Goal: Task Accomplishment & Management: Manage account settings

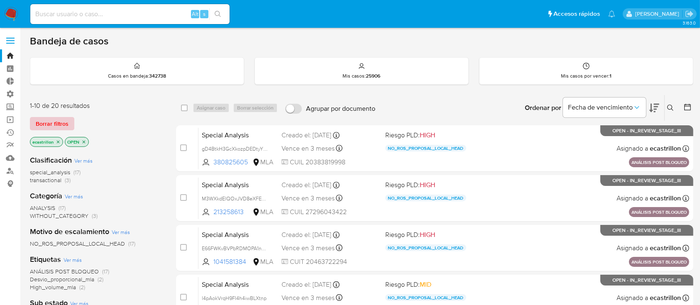
click at [62, 120] on span "Borrar filtros" at bounding box center [52, 124] width 33 height 12
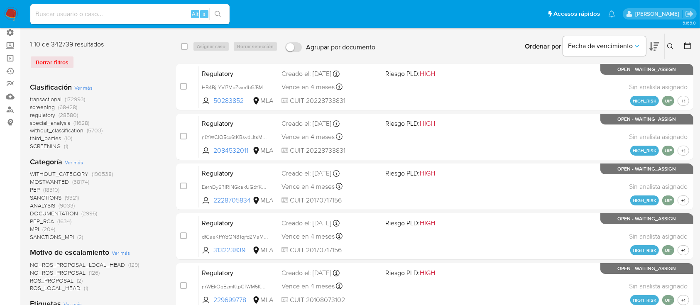
scroll to position [98, 0]
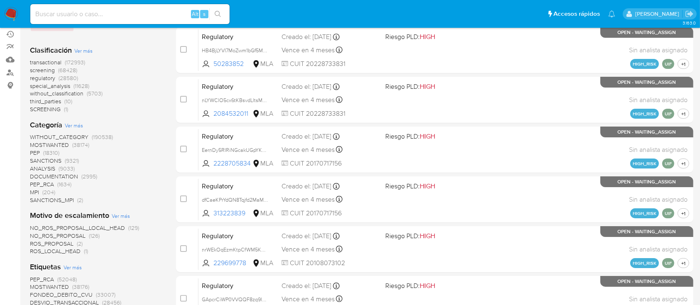
click at [40, 61] on span "transactional" at bounding box center [46, 62] width 32 height 8
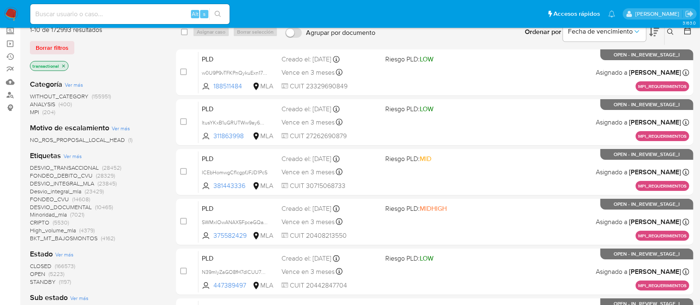
scroll to position [75, 0]
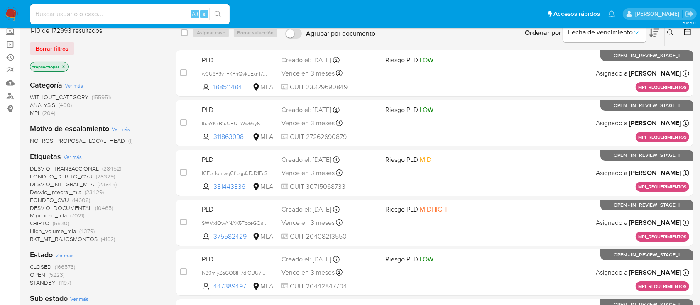
click at [37, 274] on span "OPEN" at bounding box center [37, 275] width 15 height 8
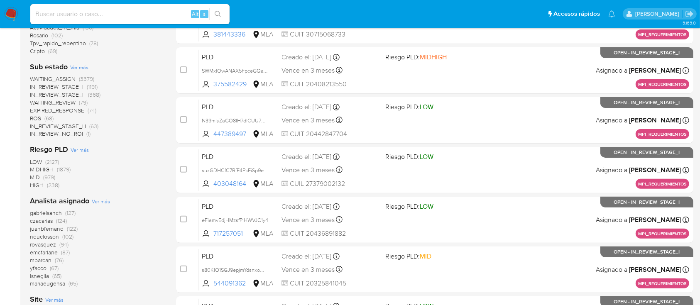
scroll to position [228, 0]
click at [31, 253] on span "emcfarlane" at bounding box center [44, 252] width 28 height 8
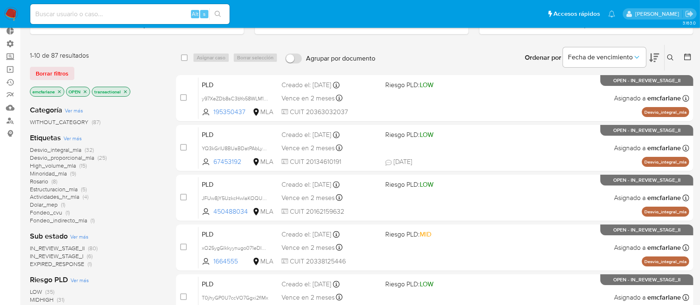
scroll to position [50, 0]
click at [59, 94] on icon "close-filter" at bounding box center [59, 92] width 5 height 5
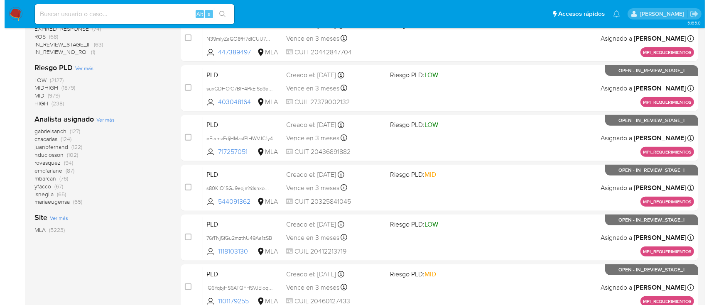
scroll to position [310, 0]
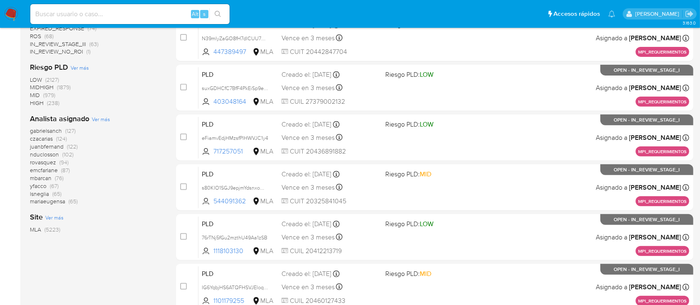
click at [101, 118] on span "Ver más" at bounding box center [101, 118] width 18 height 7
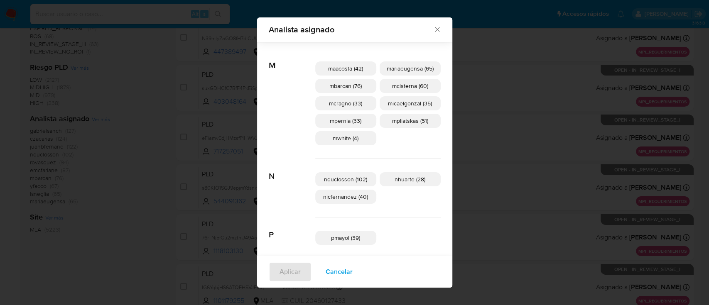
scroll to position [366, 0]
click at [351, 274] on span "Cancelar" at bounding box center [339, 272] width 27 height 18
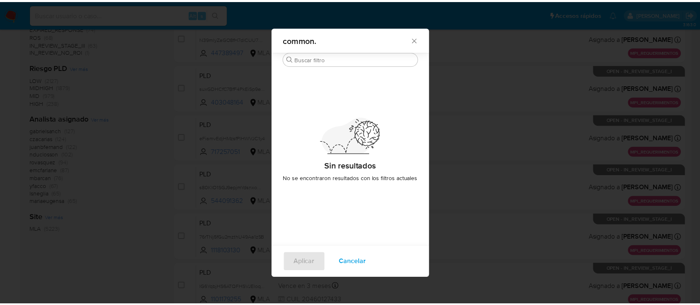
scroll to position [0, 0]
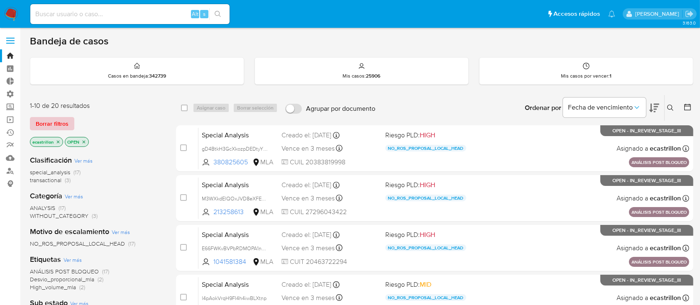
click at [37, 125] on span "Borrar filtros" at bounding box center [52, 124] width 33 height 12
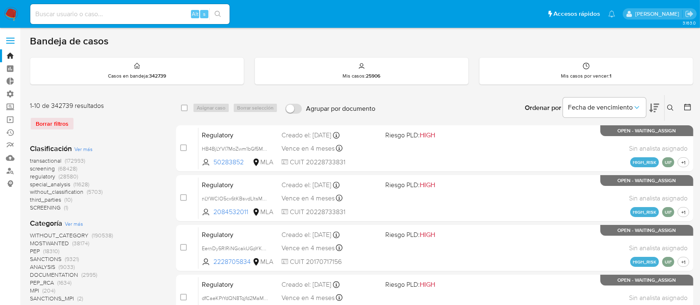
click at [677, 104] on button at bounding box center [672, 108] width 14 height 10
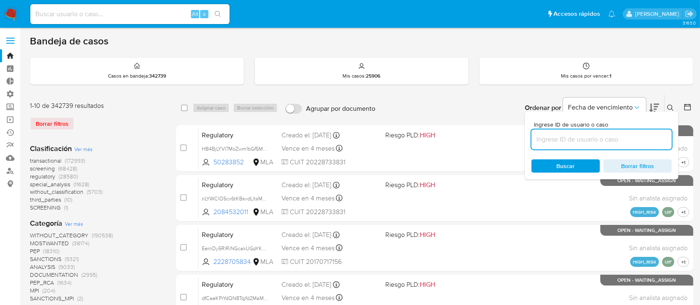
click at [647, 137] on input at bounding box center [602, 139] width 140 height 11
type input "536725830"
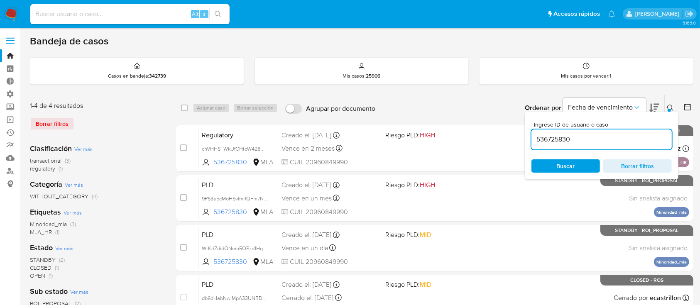
click at [669, 105] on icon at bounding box center [670, 108] width 7 height 7
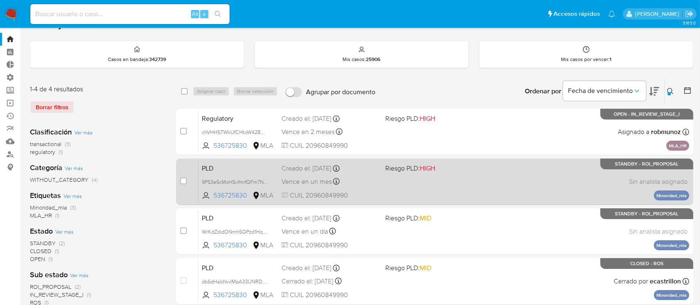
scroll to position [78, 0]
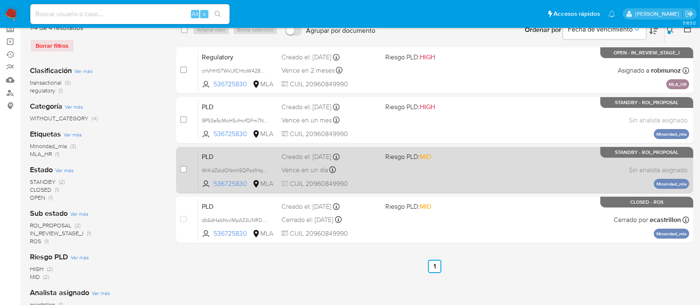
click at [433, 159] on span "Riesgo PLD: MID" at bounding box center [433, 156] width 97 height 11
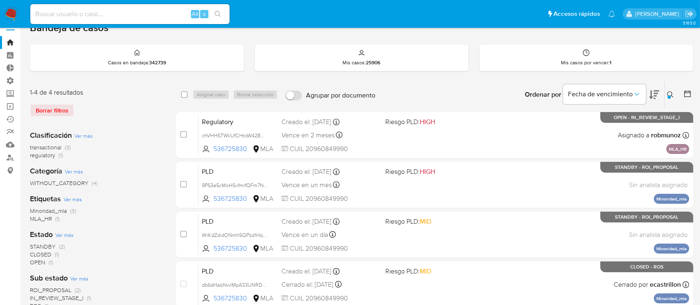
click at [671, 86] on div "Ingrese ID de usuario o caso 536725830 Buscar Borrar filtros" at bounding box center [671, 95] width 14 height 26
click at [671, 98] on button at bounding box center [672, 95] width 14 height 10
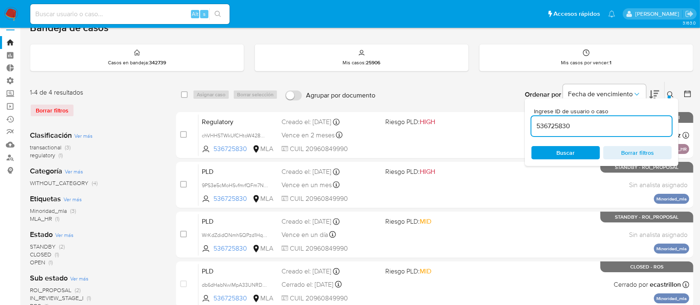
click at [635, 124] on input "536725830" at bounding box center [602, 126] width 140 height 11
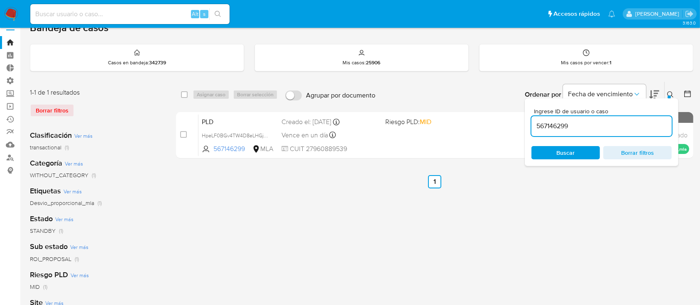
click at [667, 93] on button at bounding box center [672, 95] width 14 height 10
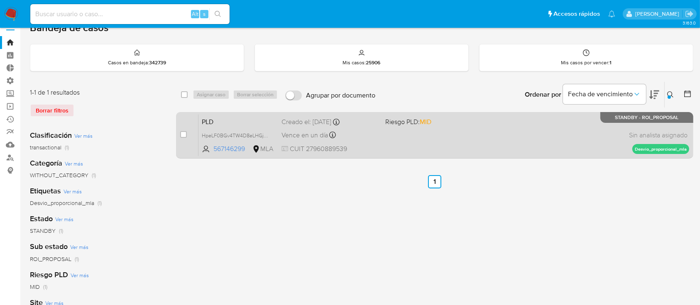
click at [603, 116] on p "STANDBY - ROI_PROPOSAL" at bounding box center [647, 117] width 93 height 11
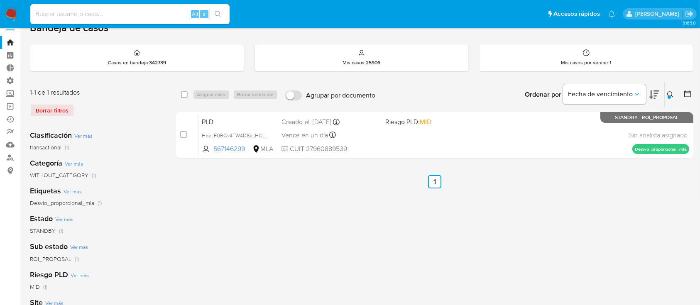
click at [672, 92] on icon at bounding box center [670, 94] width 7 height 7
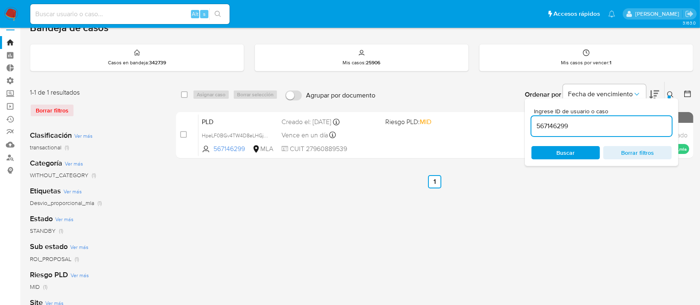
click at [636, 121] on input "567146299" at bounding box center [602, 126] width 140 height 11
type input "1404898637"
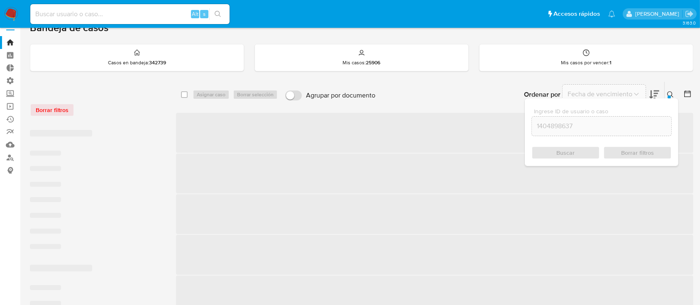
click at [668, 91] on icon at bounding box center [670, 94] width 6 height 6
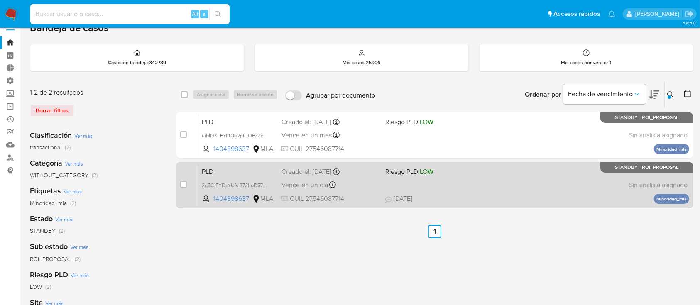
click at [525, 188] on div "PLD 2g5CjEYDzYUfsiS72hoD57mQ 1404898637 MLA Riesgo PLD: LOW Creado el: 12/08/20…" at bounding box center [444, 185] width 491 height 42
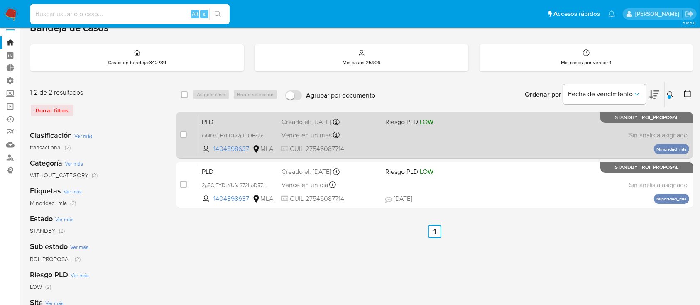
click at [434, 136] on div "PLD uibIf9KLPYf1D1e2nfUOFZZc 1404898637 MLA Riesgo PLD: LOW Creado el: 12/09/20…" at bounding box center [444, 135] width 491 height 42
click at [263, 135] on span "uibIf9KLPYf1D1e2nfUOFZZc" at bounding box center [232, 134] width 61 height 9
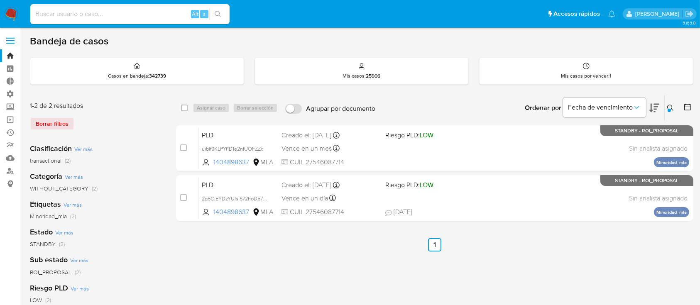
click at [10, 35] on label at bounding box center [10, 40] width 21 height 17
click at [0, 0] on input "checkbox" at bounding box center [0, 0] width 0 height 0
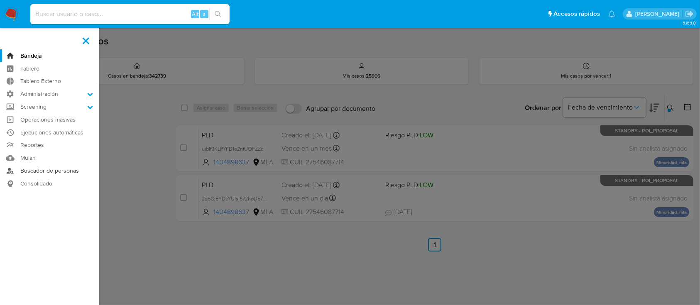
click at [43, 167] on link "Buscador de personas" at bounding box center [49, 170] width 99 height 13
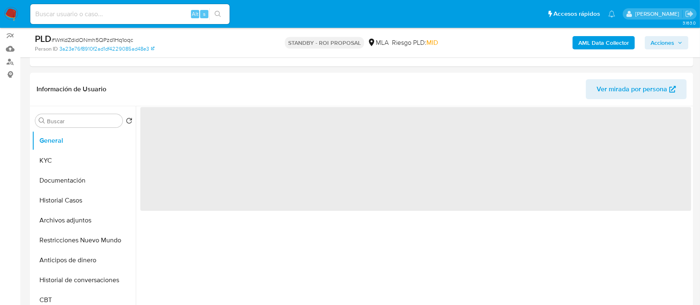
scroll to position [110, 0]
click at [55, 218] on button "Archivos adjuntos" at bounding box center [80, 220] width 97 height 20
select select "10"
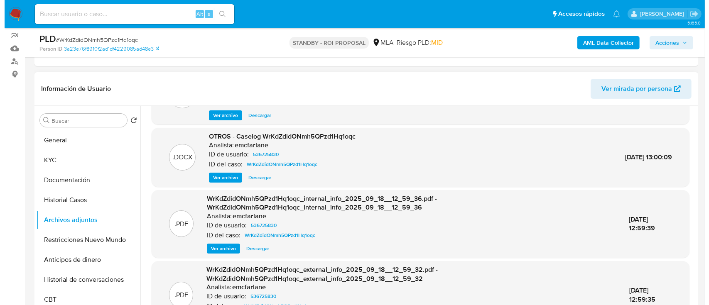
scroll to position [46, 0]
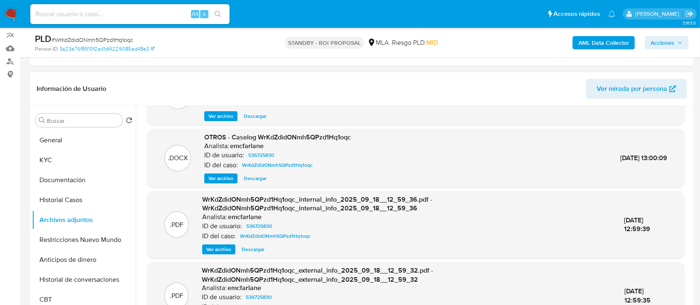
click at [229, 176] on span "Ver archivo" at bounding box center [220, 178] width 25 height 8
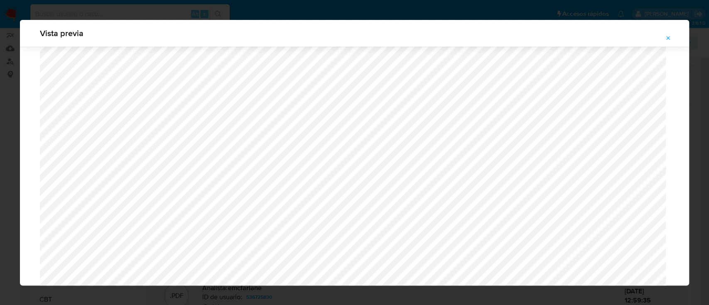
scroll to position [736, 0]
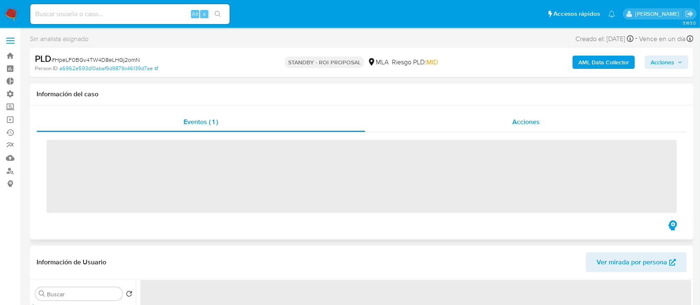
click at [493, 117] on div "Acciones" at bounding box center [526, 122] width 322 height 20
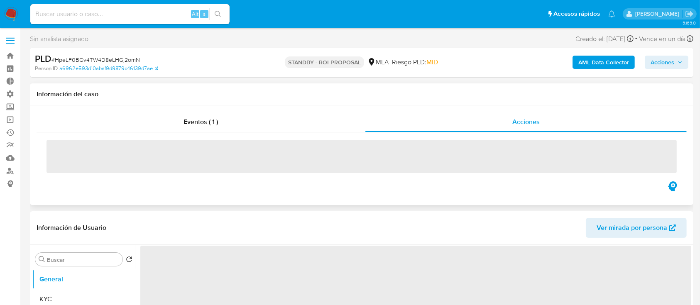
select select "10"
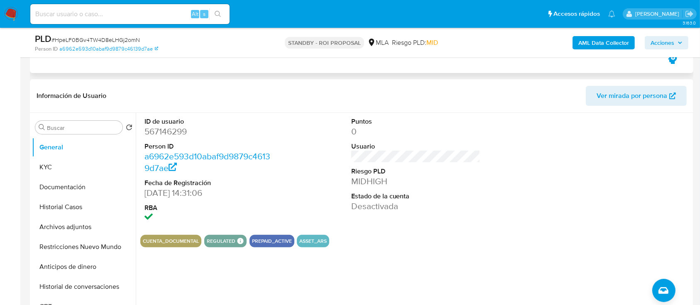
scroll to position [164, 0]
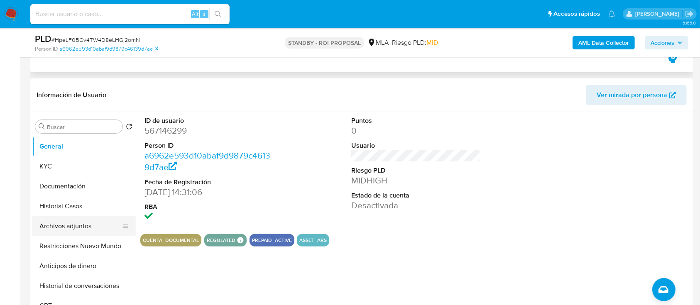
click at [61, 229] on button "Archivos adjuntos" at bounding box center [80, 226] width 97 height 20
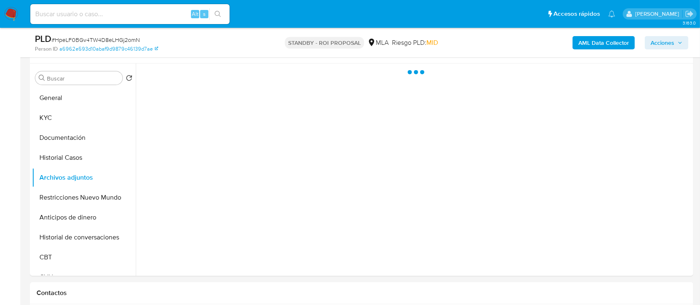
scroll to position [213, 0]
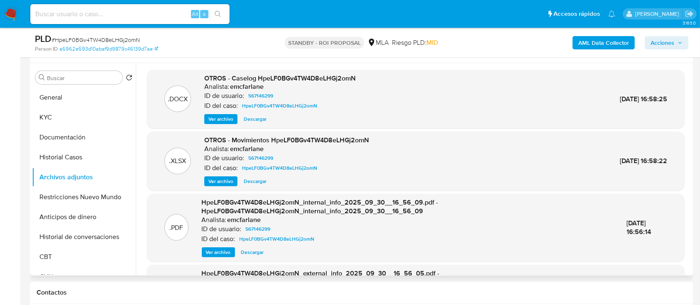
click at [251, 125] on div ".DOCX OTROS - Caselog HpeLF0BGv4TW4D8eLHGj2omN Analista: emcfarlane ID de usuar…" at bounding box center [416, 99] width 538 height 59
click at [253, 122] on span "Descargar" at bounding box center [255, 119] width 23 height 8
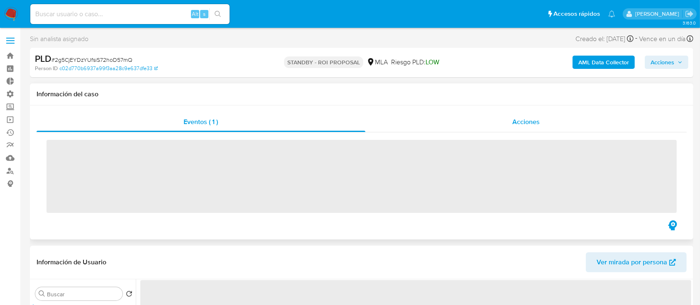
click at [503, 121] on div "Acciones" at bounding box center [526, 122] width 322 height 20
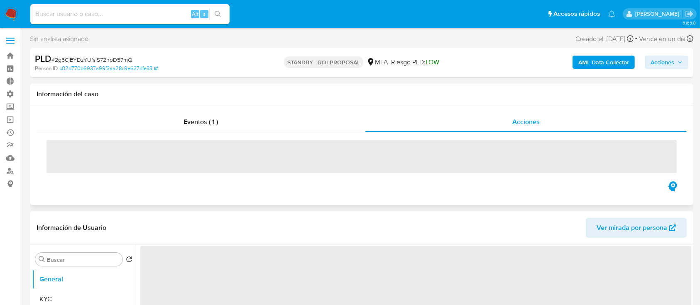
select select "10"
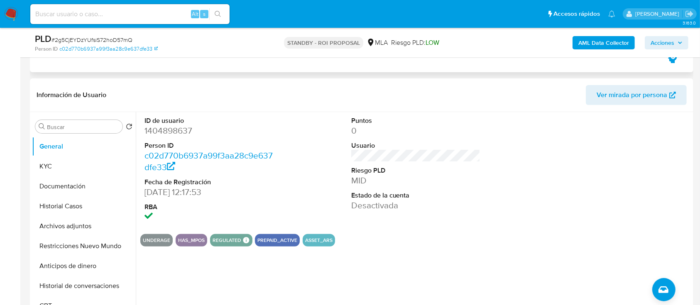
scroll to position [165, 0]
click at [46, 238] on button "Restricciones Nuevo Mundo" at bounding box center [80, 246] width 97 height 20
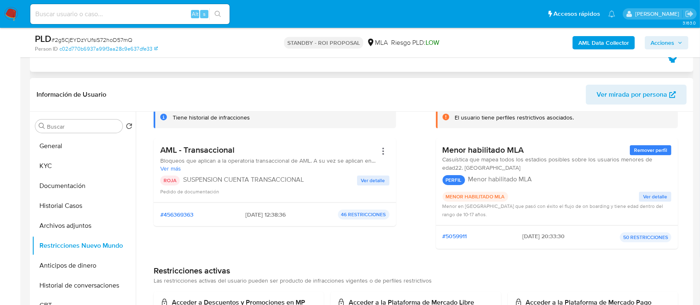
scroll to position [54, 0]
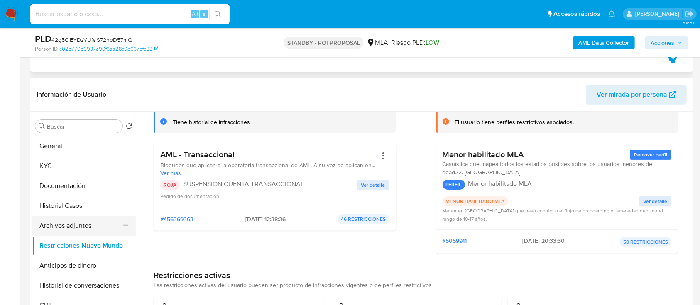
click at [86, 231] on button "Archivos adjuntos" at bounding box center [80, 226] width 97 height 20
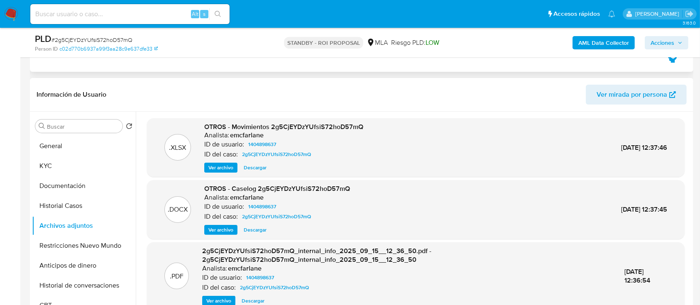
click at [248, 230] on span "Descargar" at bounding box center [255, 230] width 23 height 8
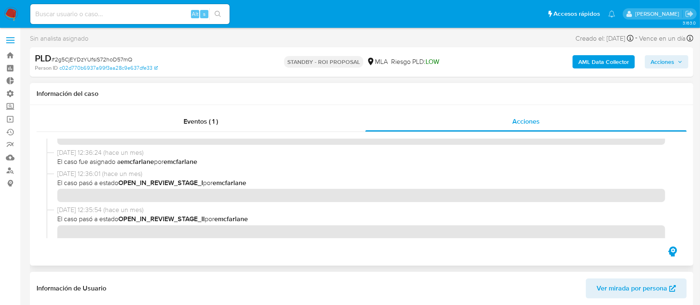
scroll to position [1, 0]
click at [239, 120] on div "Eventos ( 1 )" at bounding box center [201, 121] width 329 height 20
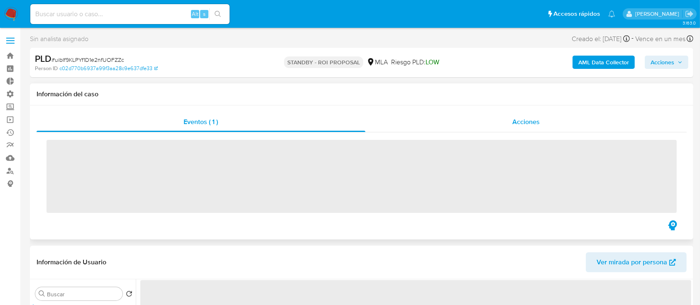
click at [561, 125] on div "Acciones" at bounding box center [526, 122] width 322 height 20
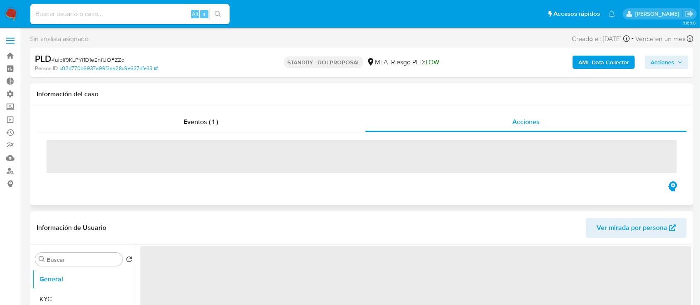
select select "10"
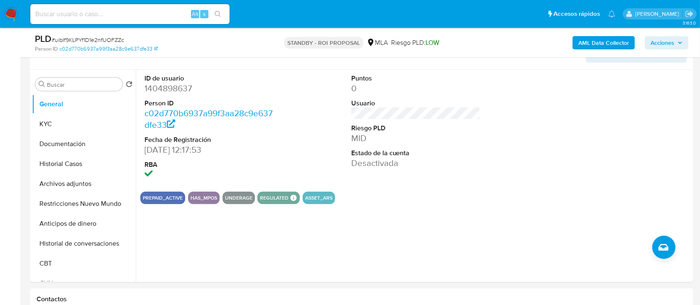
scroll to position [215, 0]
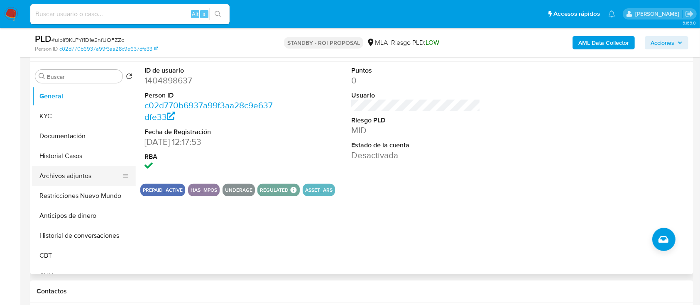
click at [60, 173] on button "Archivos adjuntos" at bounding box center [80, 176] width 97 height 20
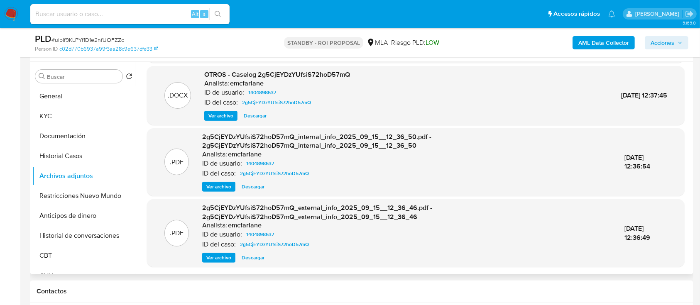
scroll to position [242, 0]
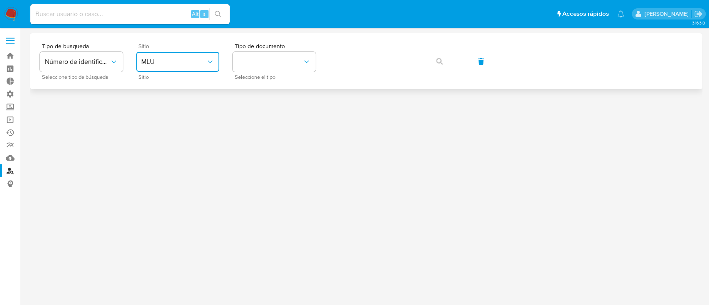
click at [191, 67] on button "MLU" at bounding box center [177, 62] width 83 height 20
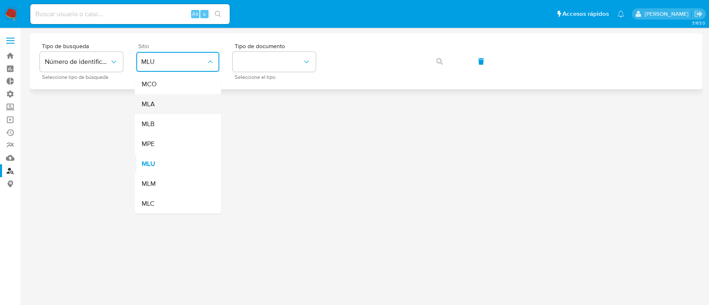
click at [194, 103] on div "MLA" at bounding box center [175, 104] width 68 height 20
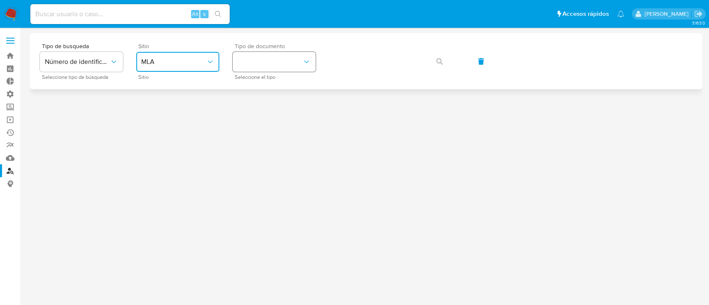
click at [262, 65] on button "identificationType" at bounding box center [274, 62] width 83 height 20
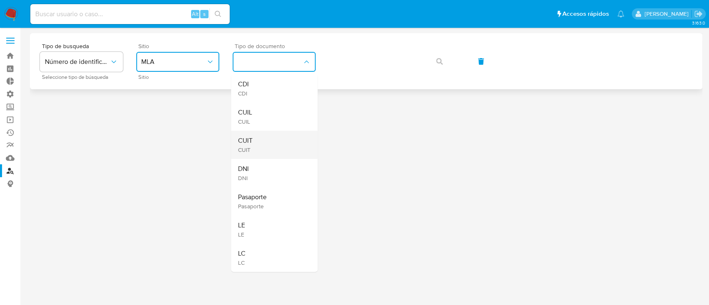
click at [272, 137] on div "CUIT CUIT" at bounding box center [272, 145] width 68 height 28
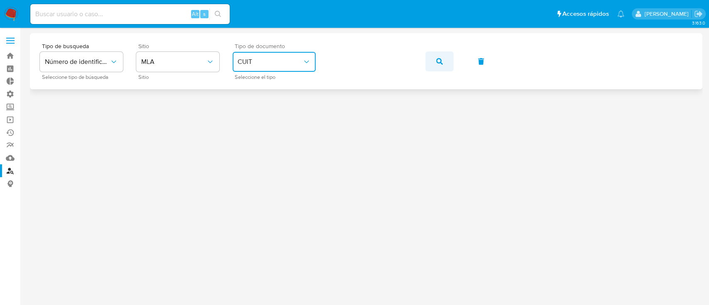
click at [452, 60] on button "button" at bounding box center [439, 61] width 28 height 20
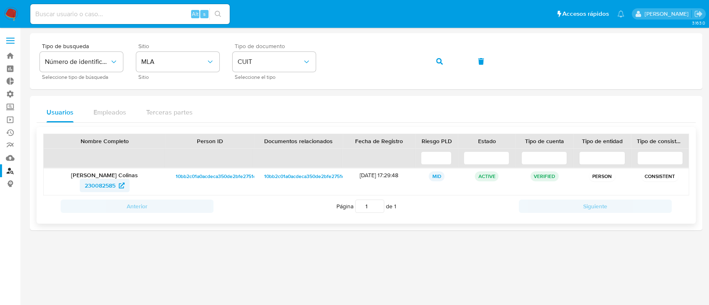
click at [98, 188] on span "230082585" at bounding box center [100, 185] width 31 height 13
click at [9, 59] on link "Bandeja" at bounding box center [49, 55] width 99 height 13
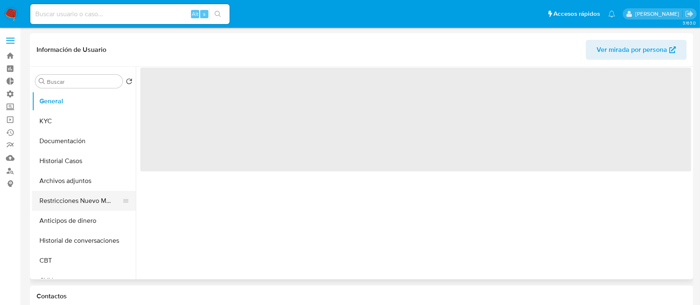
click at [50, 205] on button "Restricciones Nuevo Mundo" at bounding box center [80, 201] width 97 height 20
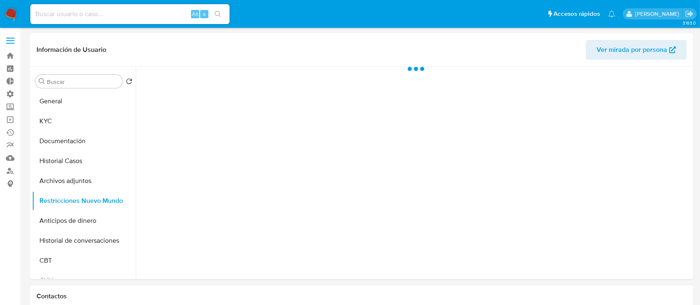
select select "10"
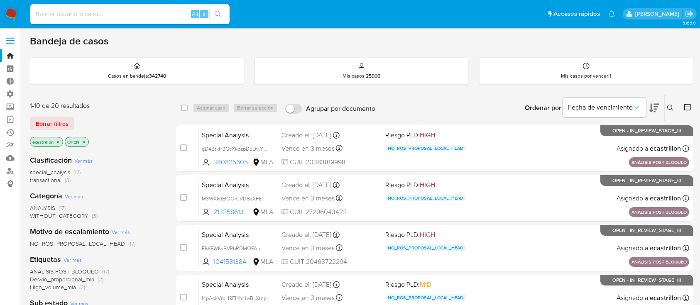
click at [668, 108] on icon at bounding box center [670, 108] width 7 height 7
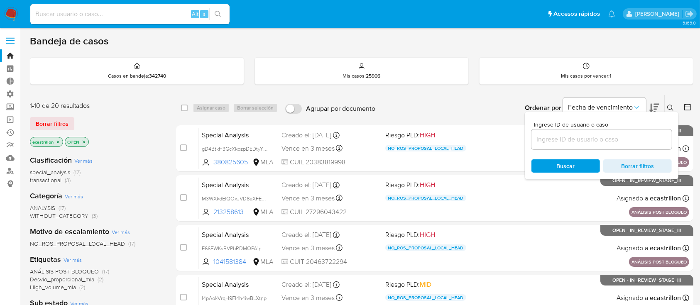
click at [633, 137] on input at bounding box center [602, 139] width 140 height 11
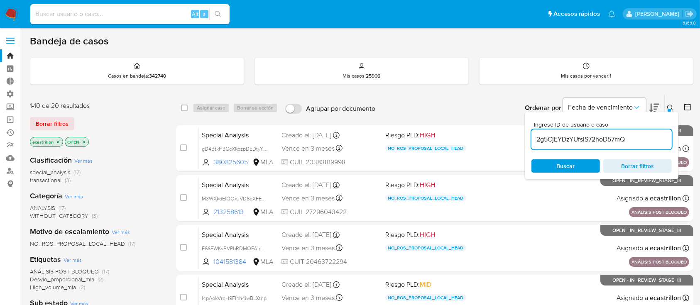
type input "2g5CjEYDzYUfsiS72hoD57mQ"
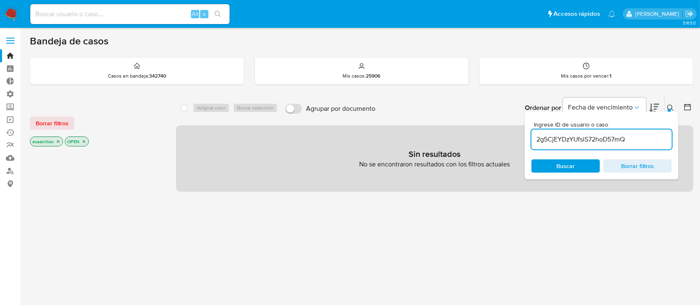
click at [673, 103] on button at bounding box center [672, 108] width 14 height 10
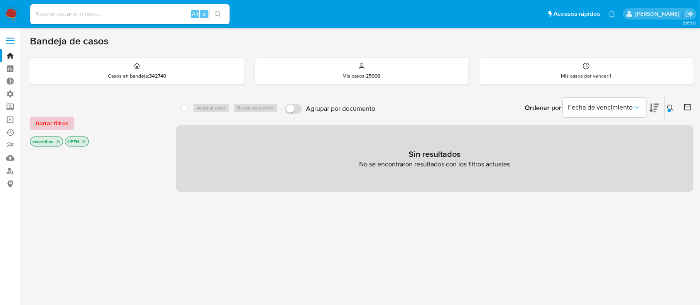
click at [43, 120] on span "Borrar filtros" at bounding box center [52, 124] width 33 height 12
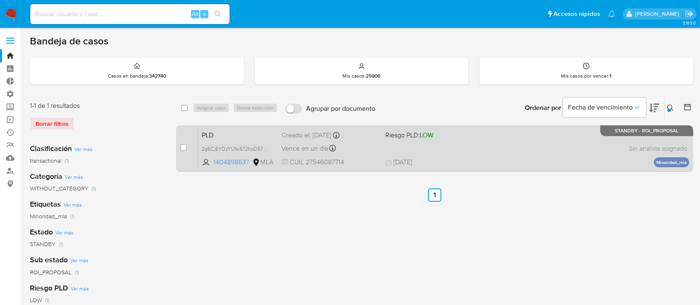
click at [508, 158] on span "04/09/2025 04/09/2025 22:41" at bounding box center [485, 162] width 201 height 9
click at [181, 142] on div "case-item-checkbox No es posible asignar el caso" at bounding box center [189, 148] width 18 height 42
click at [182, 149] on input "checkbox" at bounding box center [183, 148] width 7 height 7
checkbox input "true"
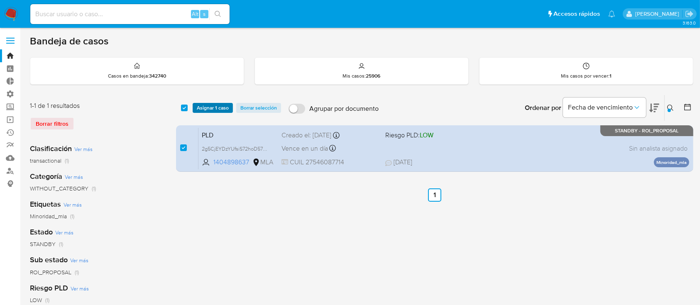
click at [211, 107] on span "Asignar 1 caso" at bounding box center [213, 108] width 32 height 8
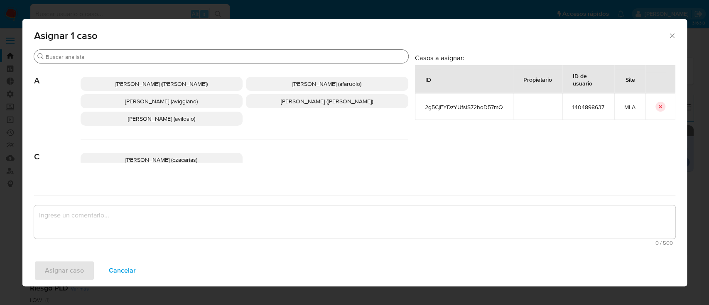
click at [186, 51] on div "Buscar" at bounding box center [221, 56] width 374 height 13
click at [187, 55] on input "Buscar" at bounding box center [225, 56] width 359 height 7
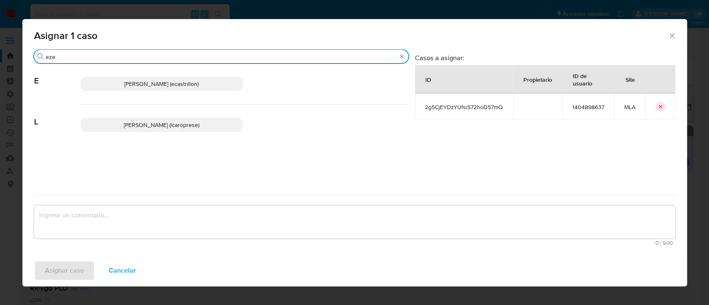
type input "eze"
click at [193, 81] on span "Ezequiel Gonzalo Castrillon (ecastrillon)" at bounding box center [161, 84] width 74 height 8
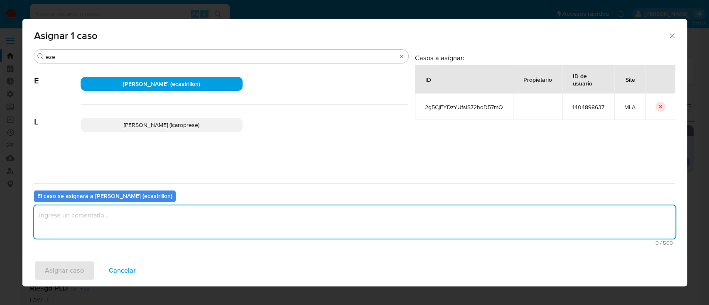
click at [190, 221] on textarea "assign-modal" at bounding box center [354, 222] width 641 height 33
type textarea "."
click at [58, 271] on span "Asignar caso" at bounding box center [64, 271] width 39 height 18
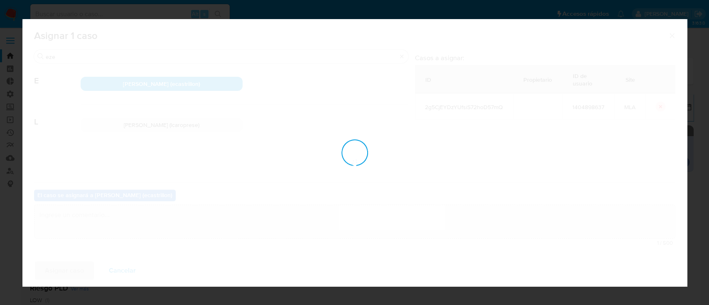
checkbox input "false"
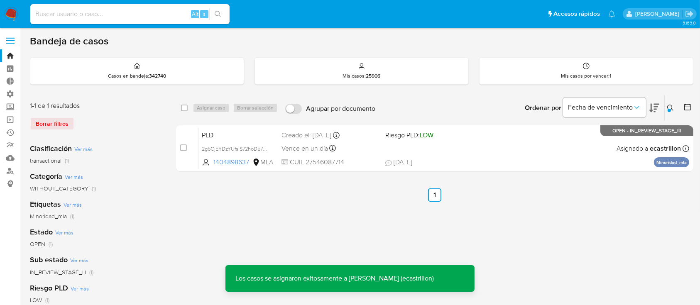
click at [471, 161] on span "04/09/2025 04/09/2025 22:41" at bounding box center [485, 162] width 201 height 9
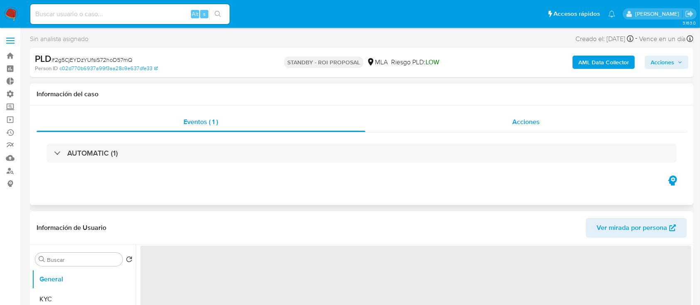
click at [501, 120] on div "Acciones" at bounding box center [526, 122] width 322 height 20
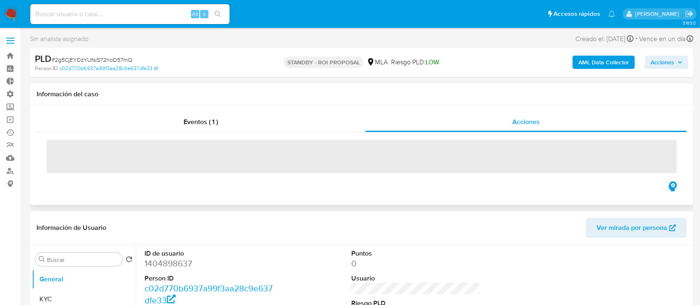
select select "10"
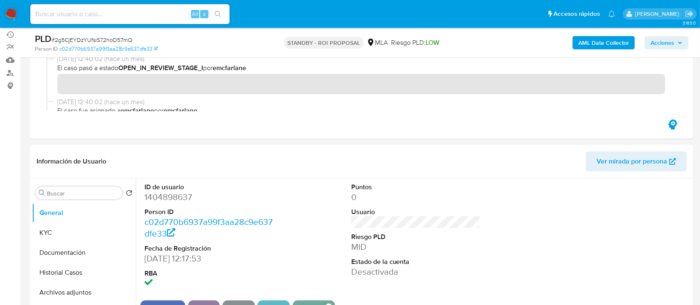
scroll to position [101, 0]
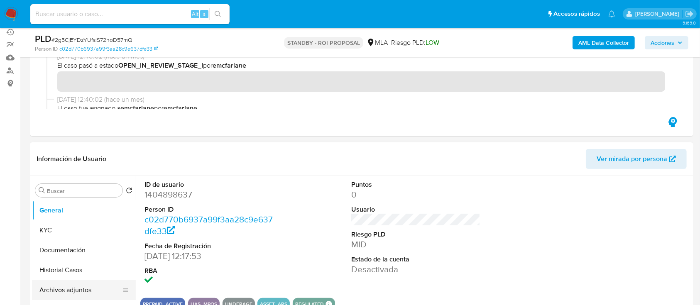
click at [83, 285] on button "Archivos adjuntos" at bounding box center [80, 290] width 97 height 20
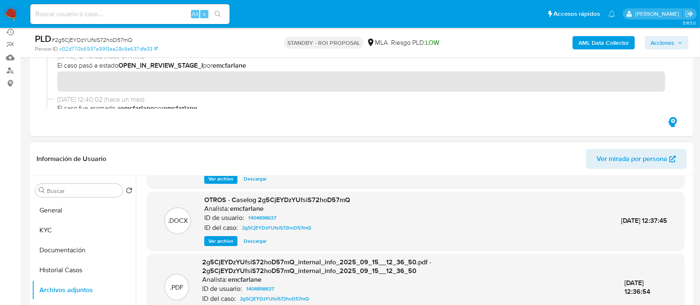
scroll to position [55, 0]
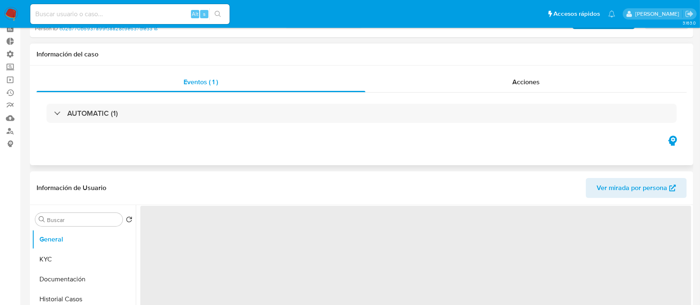
scroll to position [45, 0]
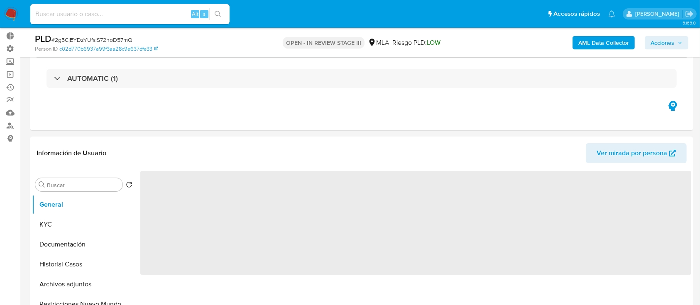
select select "10"
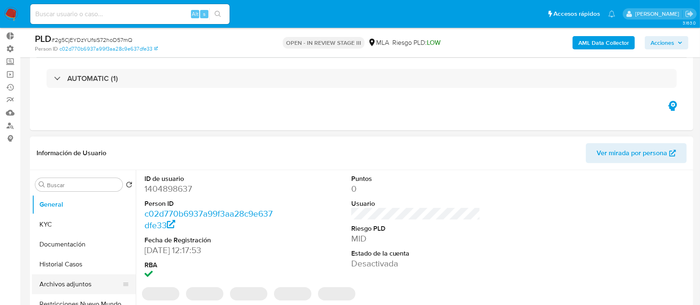
click at [72, 284] on button "Archivos adjuntos" at bounding box center [80, 285] width 97 height 20
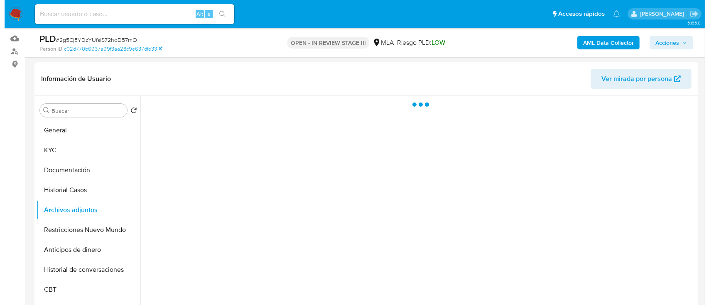
scroll to position [124, 0]
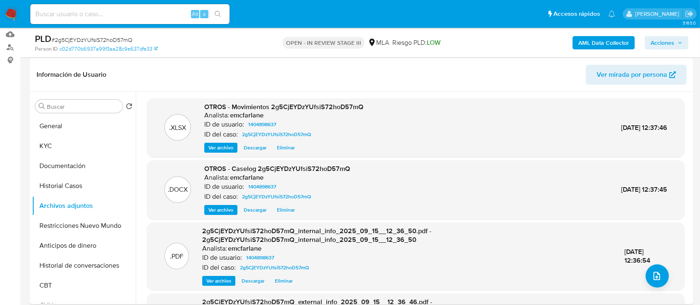
click at [282, 213] on span "Eliminar" at bounding box center [286, 210] width 18 height 8
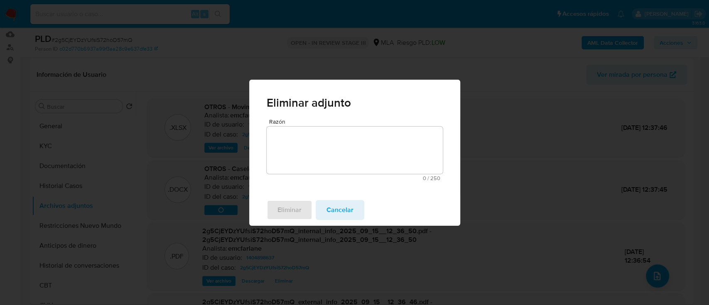
click at [302, 152] on textarea "Razón" at bounding box center [355, 150] width 176 height 47
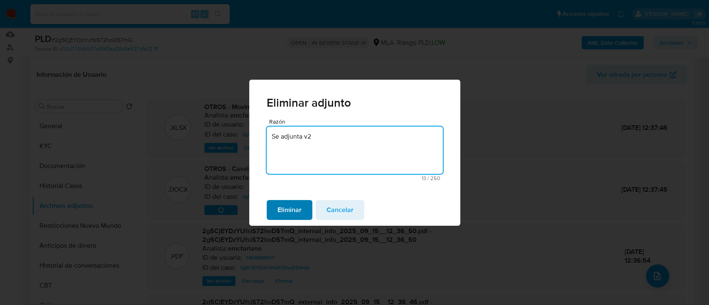
type textarea "Se adjunta v2"
click at [296, 216] on span "Eliminar" at bounding box center [289, 210] width 24 height 18
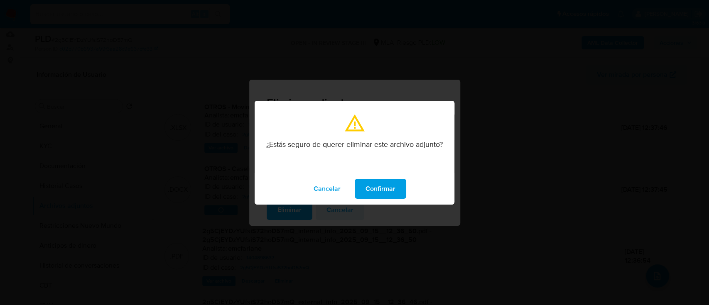
click at [372, 196] on span "Confirmar" at bounding box center [380, 189] width 30 height 18
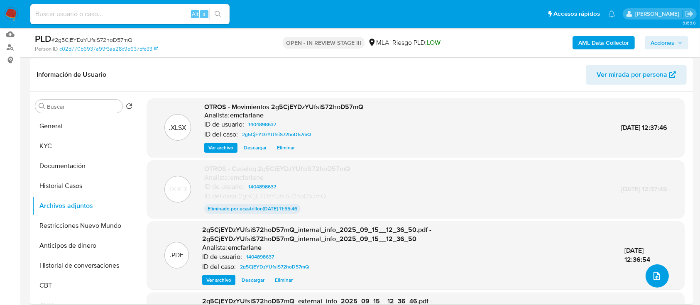
click at [658, 283] on button "upload-file" at bounding box center [657, 276] width 23 height 23
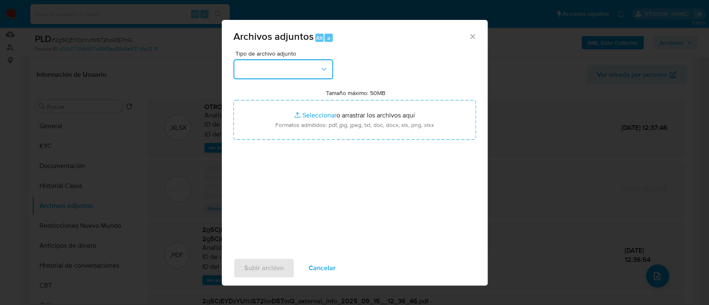
click at [285, 66] on button "button" at bounding box center [283, 69] width 100 height 20
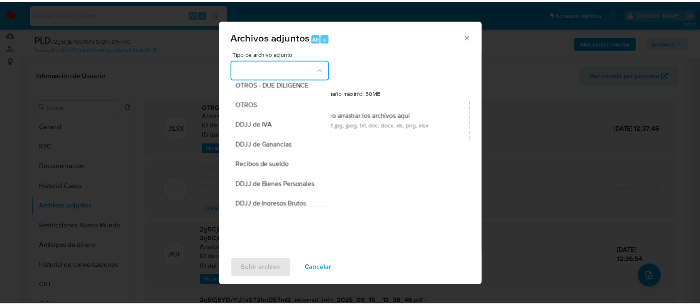
scroll to position [149, 0]
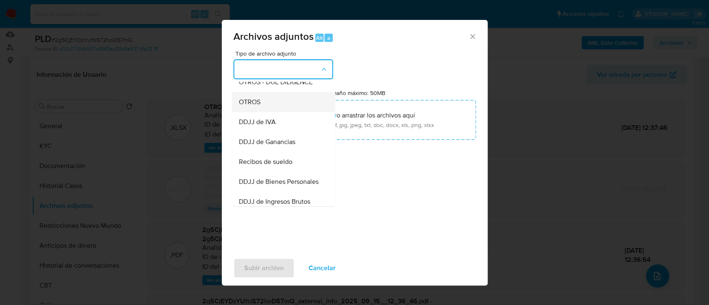
click at [278, 111] on div "OTROS" at bounding box center [280, 102] width 85 height 20
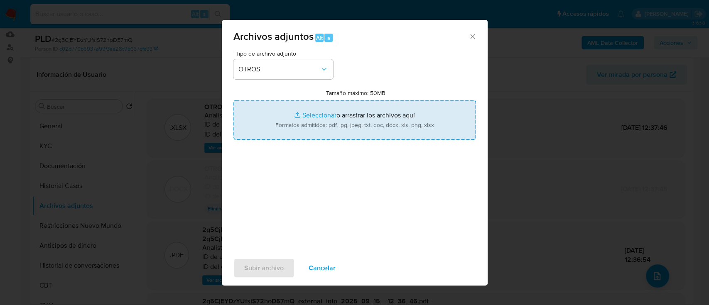
click at [310, 119] on input "Tamaño máximo: 50MB Seleccionar archivos" at bounding box center [354, 120] width 243 height 40
type input "C:\fakepath\Caselog 2g5CjEYDzYUfsiS72hoD57mQ V2.docx"
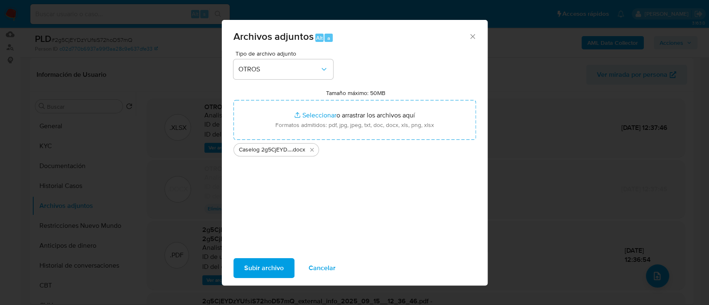
click at [265, 267] on span "Subir archivo" at bounding box center [263, 268] width 39 height 18
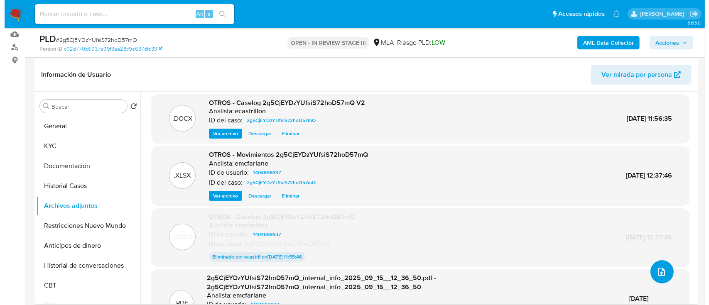
scroll to position [0, 0]
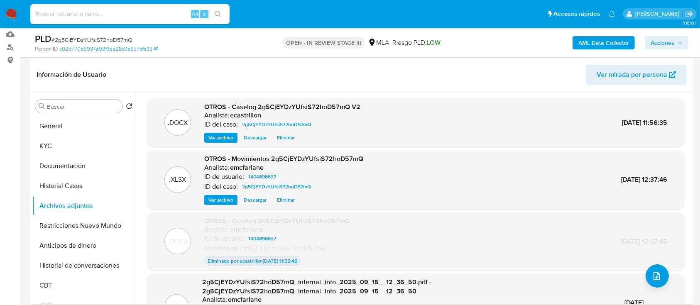
click at [216, 201] on span "Ver archivo" at bounding box center [220, 200] width 25 height 8
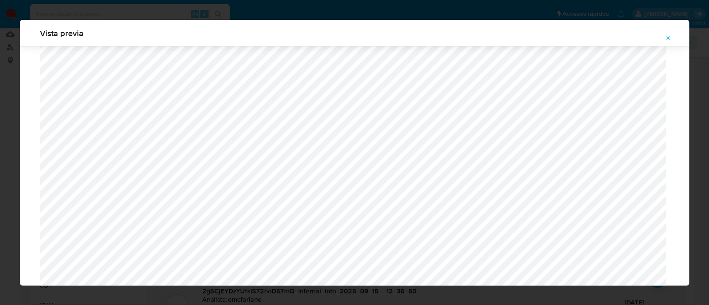
scroll to position [1089, 0]
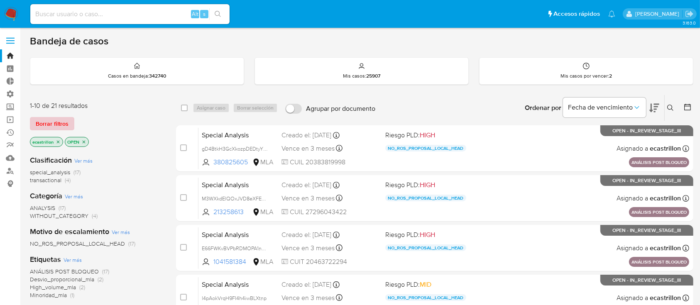
click at [46, 118] on span "Borrar filtros" at bounding box center [52, 124] width 33 height 12
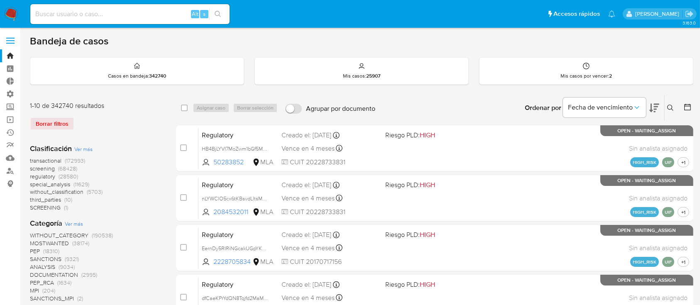
click at [665, 109] on button at bounding box center [672, 108] width 14 height 10
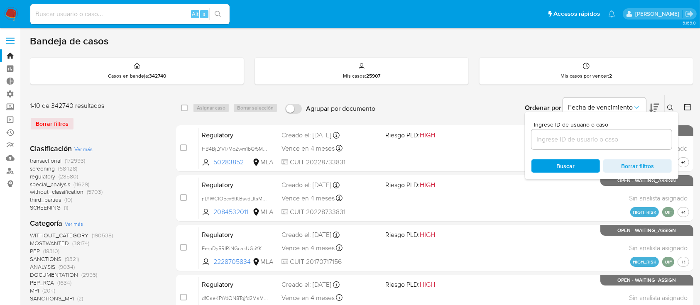
click at [629, 139] on input at bounding box center [602, 139] width 140 height 11
type input "1531807445"
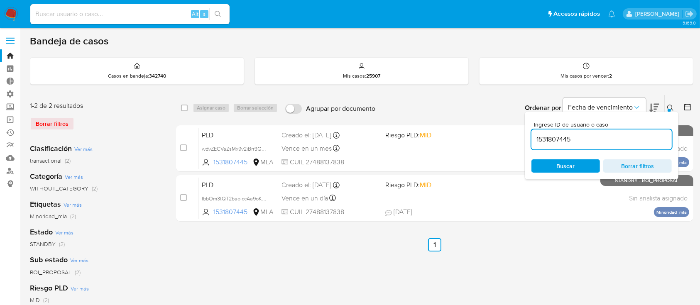
click at [672, 112] on div "Ingrese ID de usuario o caso 1531807445 Buscar Borrar filtros" at bounding box center [602, 146] width 154 height 68
click at [670, 106] on icon at bounding box center [670, 108] width 7 height 7
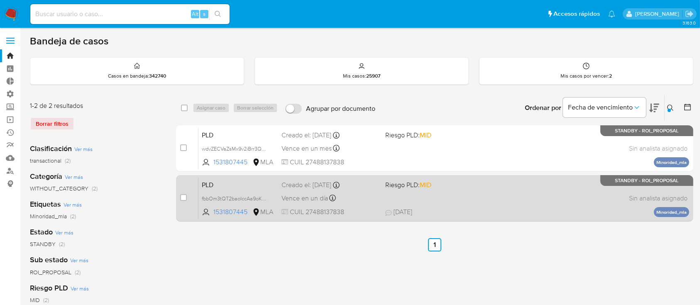
click at [563, 181] on div "PLD fbbOm3tQT2baoIccAa9oKWCj 1531807445 MLA Riesgo PLD: MID Creado el: 12/08/20…" at bounding box center [444, 198] width 491 height 42
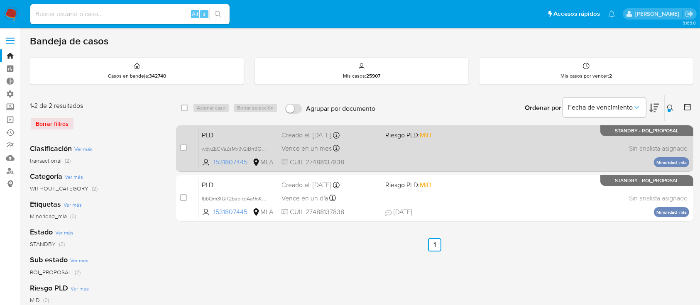
click at [407, 150] on div "PLD wdvZECVaZsMx9v2iBrr3QEoV 1531807445 MLA Riesgo PLD: MID Creado el: 12/09/20…" at bounding box center [444, 148] width 491 height 42
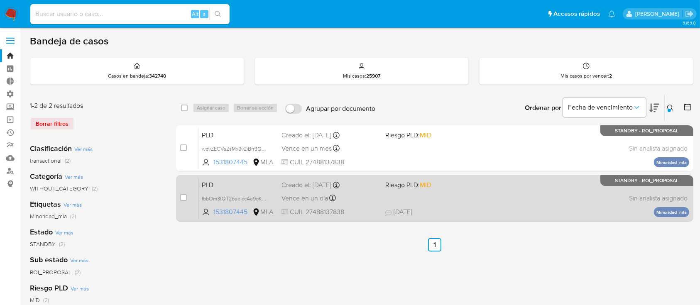
click at [179, 196] on div "case-item-checkbox No es posible asignar el caso PLD fbbOm3tQT2baoIccAa9oKWCj 1…" at bounding box center [434, 198] width 517 height 47
click at [182, 196] on input "checkbox" at bounding box center [183, 197] width 7 height 7
checkbox input "true"
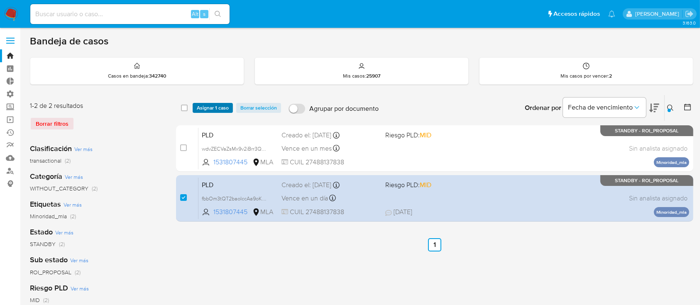
click at [212, 107] on span "Asignar 1 caso" at bounding box center [213, 108] width 32 height 8
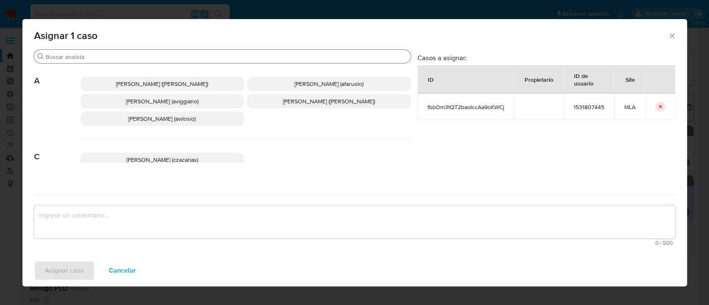
click at [185, 55] on input "Buscar" at bounding box center [227, 56] width 362 height 7
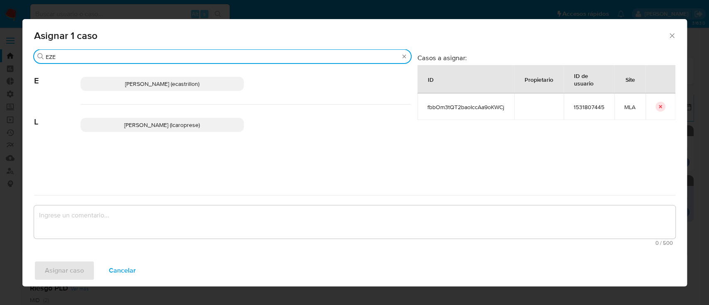
type input "EZE"
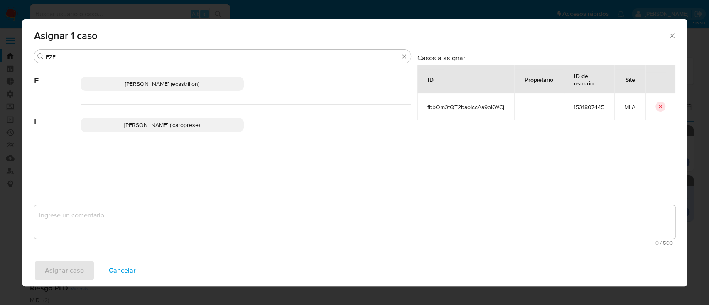
click at [196, 88] on p "Ezequiel Gonzalo Castrillon (ecastrillon)" at bounding box center [163, 84] width 164 height 14
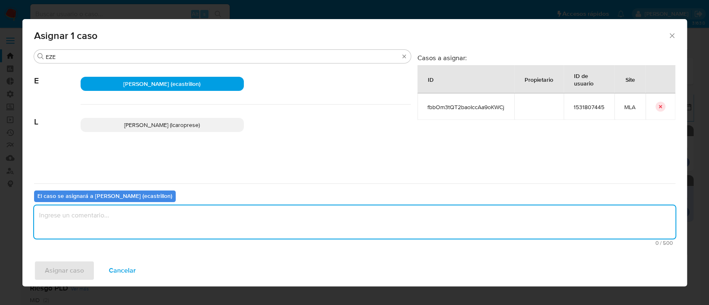
click at [126, 217] on textarea "assign-modal" at bounding box center [354, 222] width 641 height 33
type textarea "."
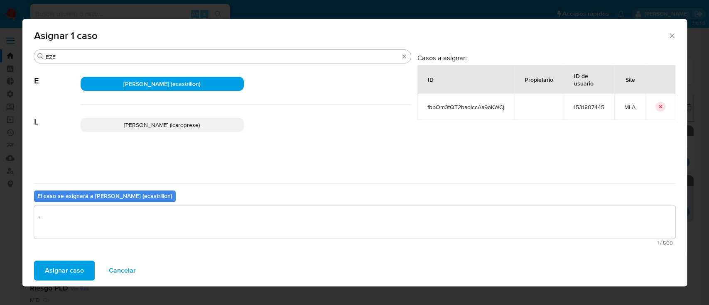
click at [75, 263] on span "Asignar caso" at bounding box center [64, 271] width 39 height 18
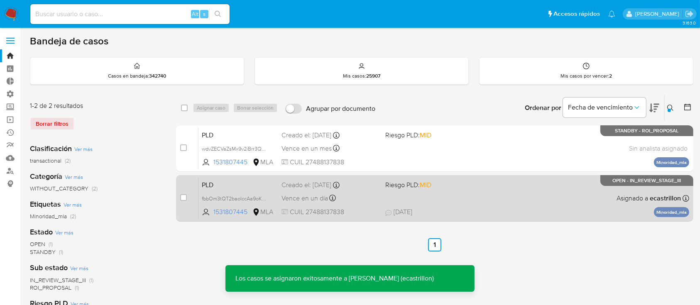
click at [398, 178] on div "PLD fbbOm3tQT2baoIccAa9oKWCj 1531807445 MLA Riesgo PLD: MID Creado el: 12/08/20…" at bounding box center [444, 198] width 491 height 42
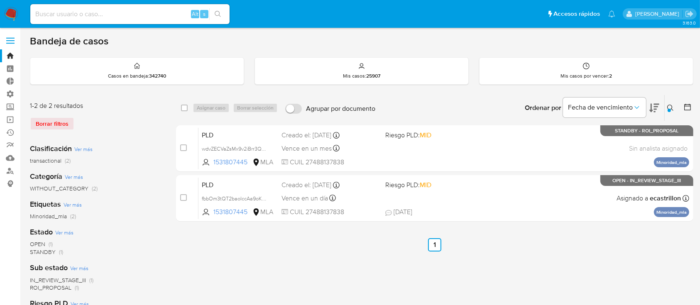
click at [674, 108] on button at bounding box center [672, 108] width 14 height 10
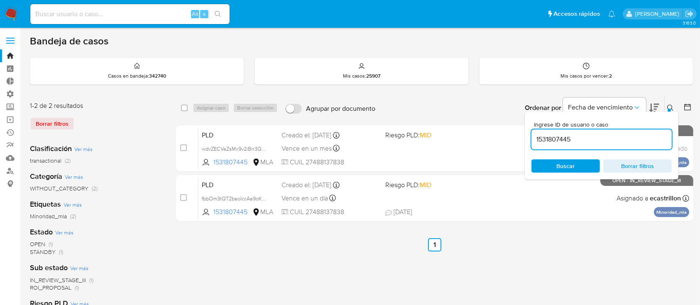
click at [615, 142] on input "1531807445" at bounding box center [602, 139] width 140 height 11
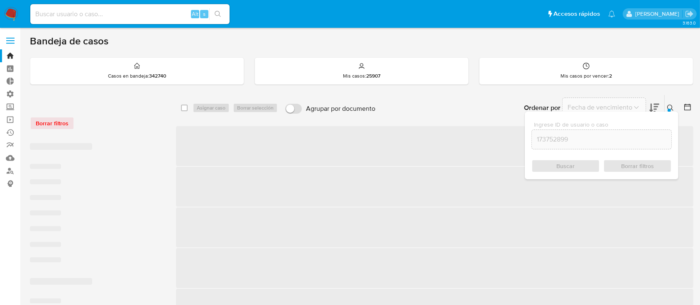
click at [671, 105] on icon at bounding box center [670, 108] width 6 height 6
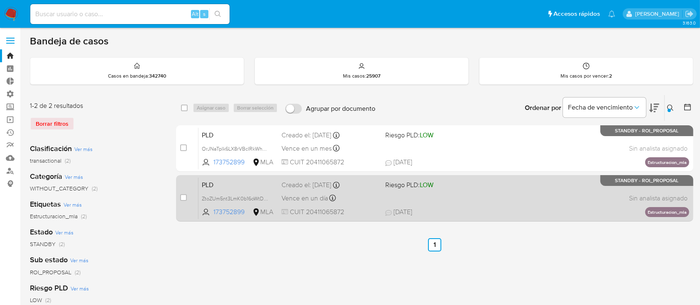
click at [497, 211] on span "06/09/2025 06/09/2025 02:37" at bounding box center [485, 212] width 201 height 9
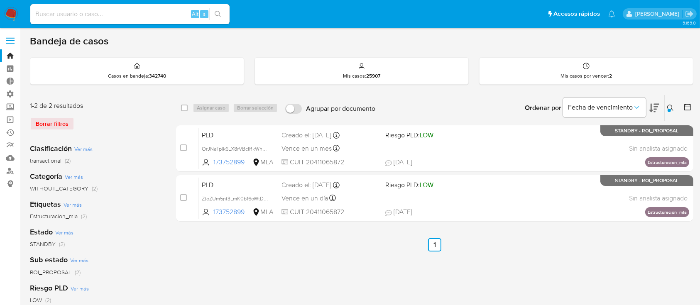
click at [668, 106] on icon at bounding box center [670, 108] width 7 height 7
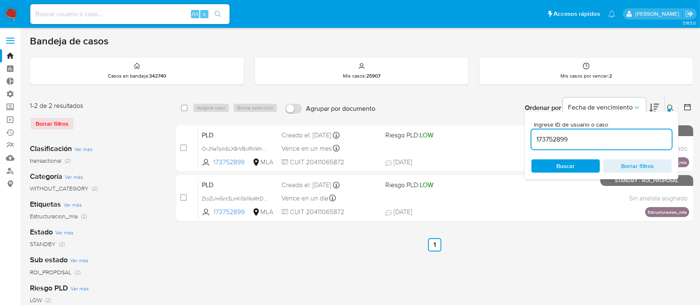
click at [605, 140] on input "173752899" at bounding box center [602, 139] width 140 height 11
type input "2548583374"
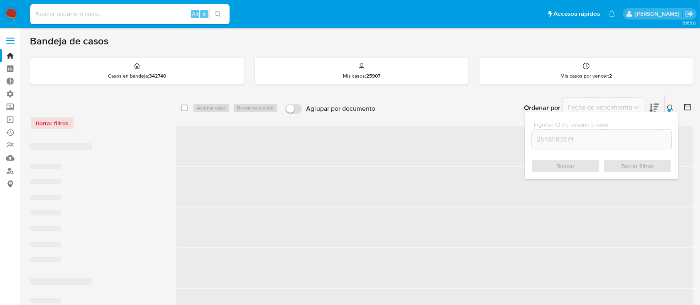
click at [671, 108] on icon at bounding box center [670, 108] width 7 height 7
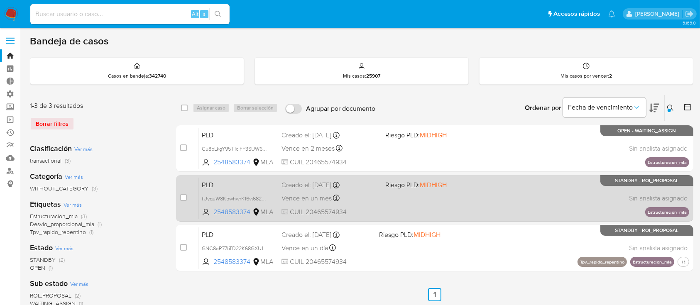
scroll to position [49, 0]
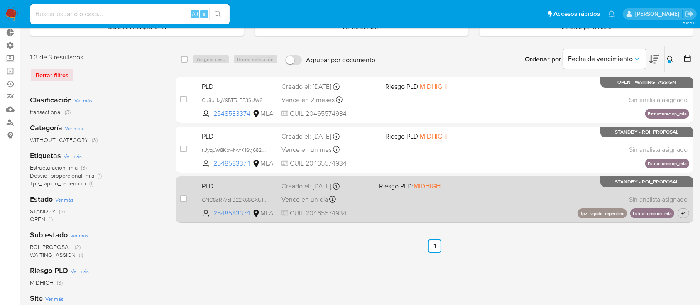
click at [429, 201] on div "PLD GNC8aR77bTD22K68GXU1N5ZO 2548583374 MLA Riesgo PLD: MIDHIGH Creado el: 12/0…" at bounding box center [444, 200] width 491 height 42
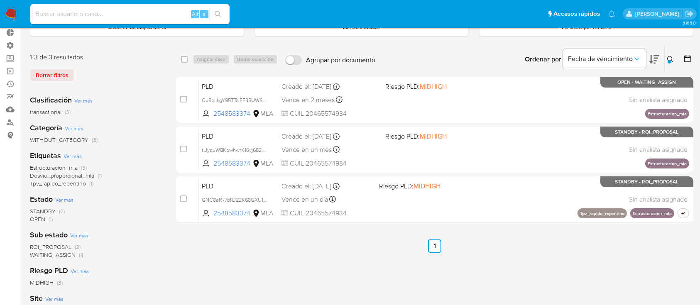
click at [151, 5] on div "Alt s" at bounding box center [129, 14] width 199 height 20
click at [153, 13] on input at bounding box center [129, 14] width 199 height 11
paste input "2235236073"
type input "2235236073"
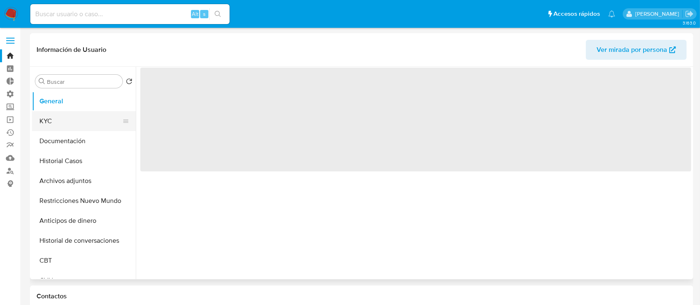
select select "10"
click at [41, 126] on button "KYC" at bounding box center [80, 121] width 97 height 20
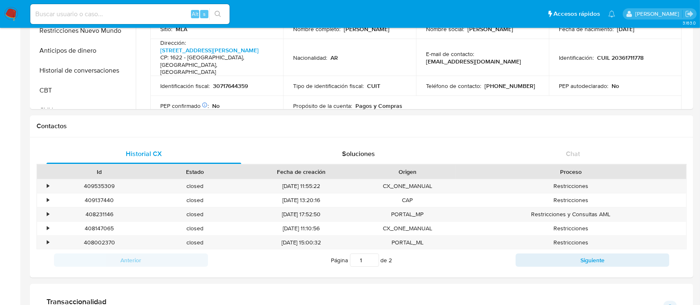
scroll to position [120, 0]
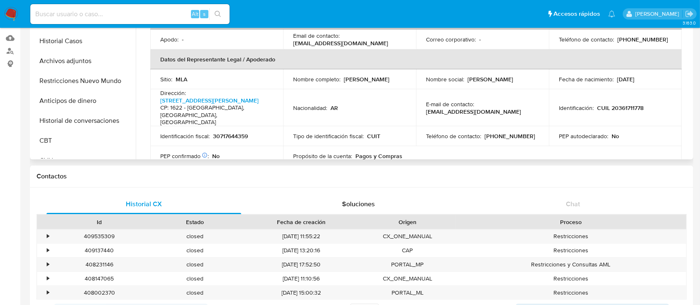
click at [633, 104] on p "CUIL 20361711778" at bounding box center [620, 107] width 47 height 7
copy p "20361711778"
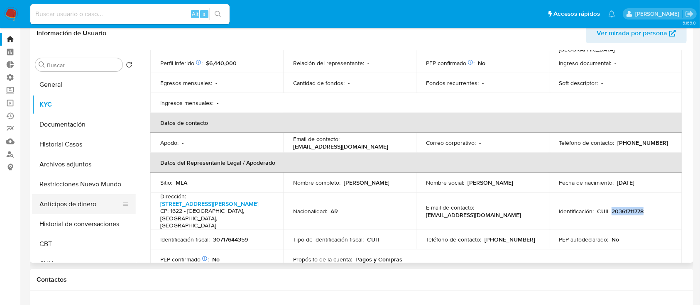
scroll to position [16, 0]
click at [70, 189] on button "Restricciones Nuevo Mundo" at bounding box center [80, 185] width 97 height 20
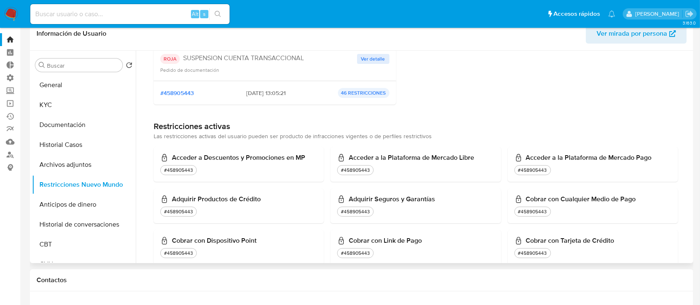
scroll to position [0, 0]
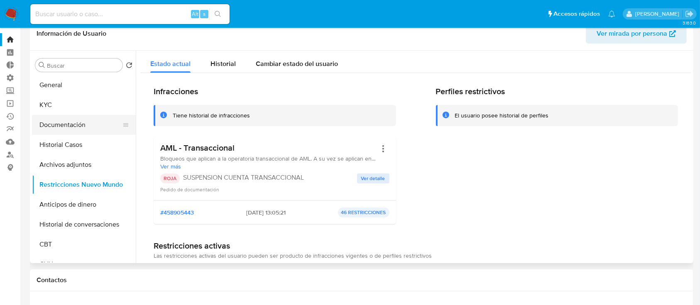
click at [52, 127] on button "Documentación" at bounding box center [80, 125] width 97 height 20
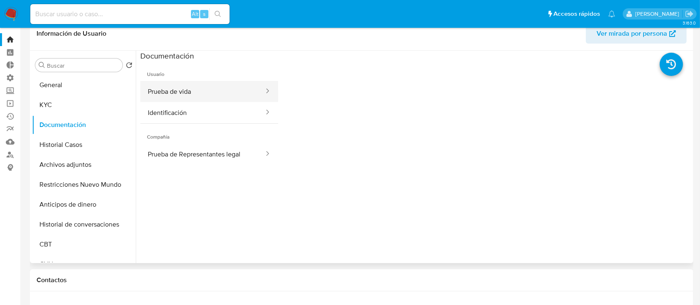
click at [184, 93] on button "Prueba de vida" at bounding box center [202, 91] width 125 height 21
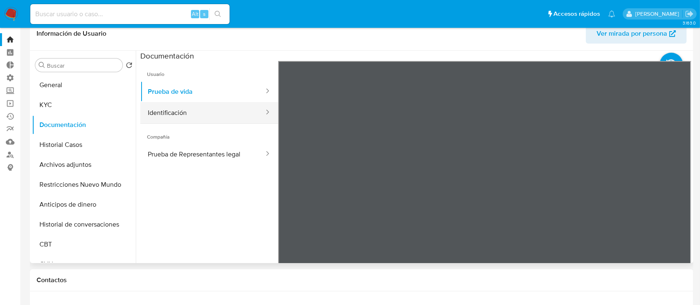
click at [193, 115] on button "Identificación" at bounding box center [202, 112] width 125 height 21
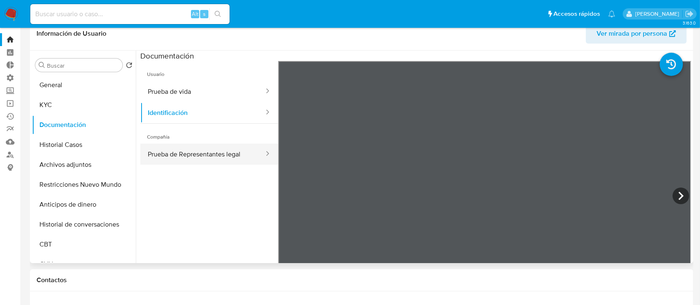
click at [211, 161] on button "Prueba de Representantes legal" at bounding box center [202, 154] width 125 height 21
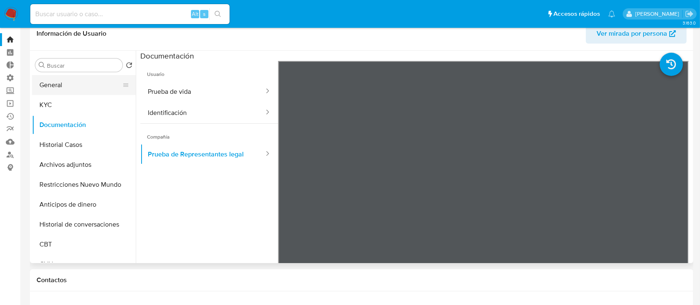
click at [70, 91] on button "General" at bounding box center [80, 85] width 97 height 20
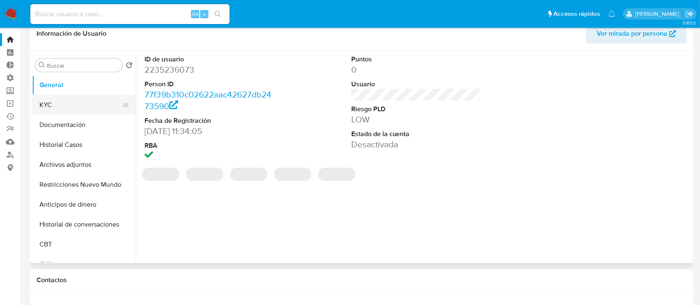
click at [58, 111] on button "KYC" at bounding box center [80, 105] width 97 height 20
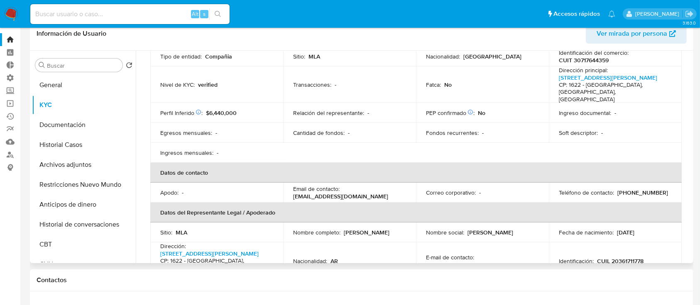
scroll to position [103, 0]
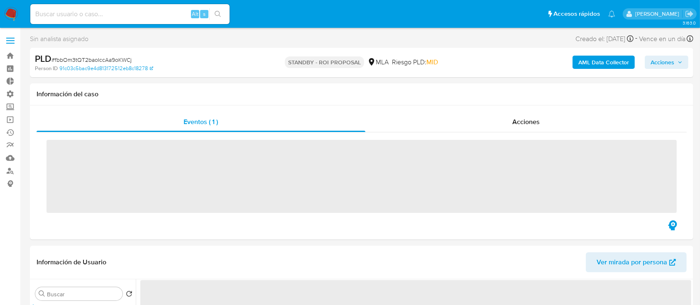
click at [476, 113] on div "Acciones" at bounding box center [526, 122] width 322 height 20
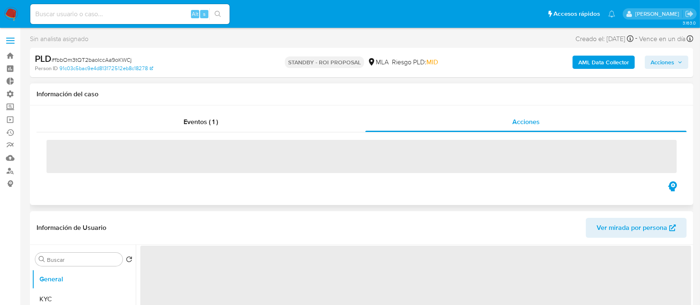
select select "10"
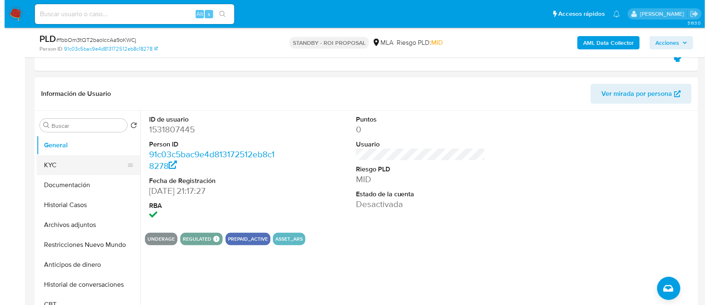
scroll to position [166, 0]
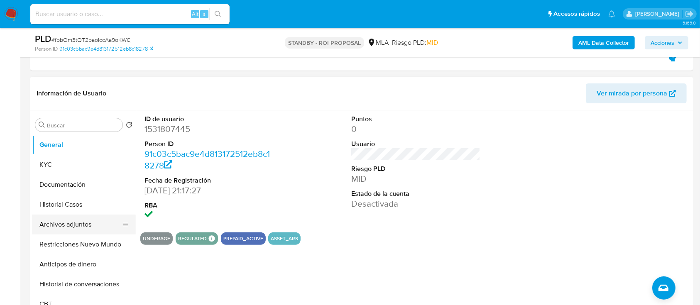
click at [53, 222] on button "Archivos adjuntos" at bounding box center [80, 225] width 97 height 20
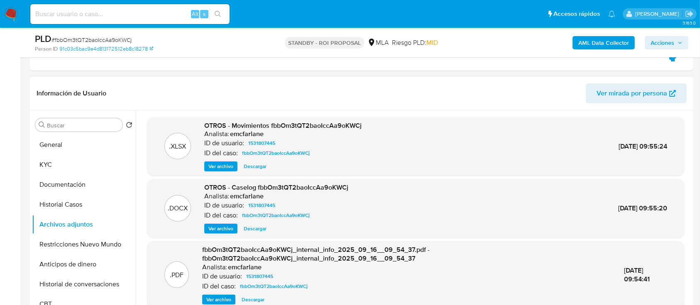
click at [213, 225] on span "Ver archivo" at bounding box center [220, 229] width 25 height 8
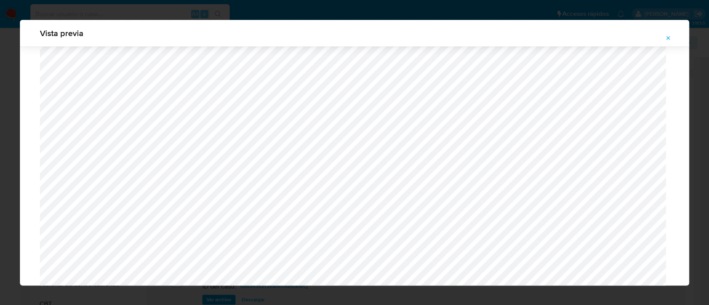
scroll to position [340, 0]
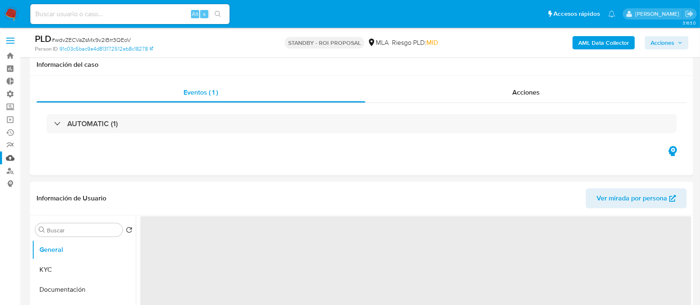
scroll to position [154, 0]
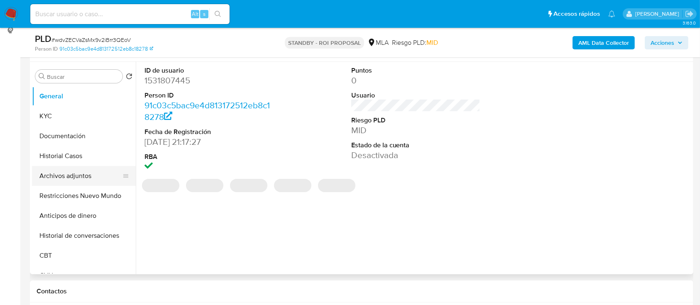
click at [56, 178] on button "Archivos adjuntos" at bounding box center [80, 176] width 97 height 20
select select "10"
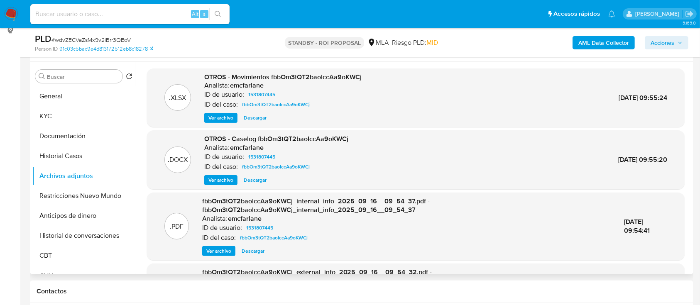
click at [253, 181] on span "Descargar" at bounding box center [255, 180] width 23 height 8
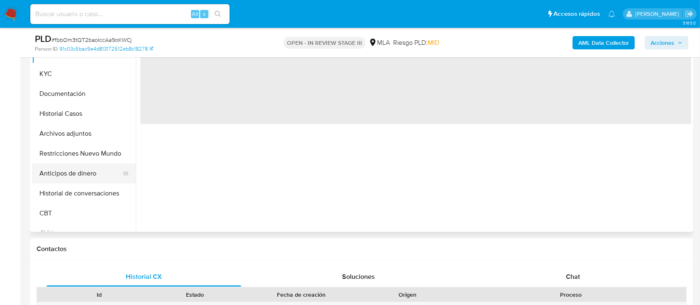
scroll to position [196, 0]
drag, startPoint x: 74, startPoint y: 136, endPoint x: 0, endPoint y: 144, distance: 74.3
click at [74, 135] on button "Archivos adjuntos" at bounding box center [84, 133] width 104 height 20
select select "10"
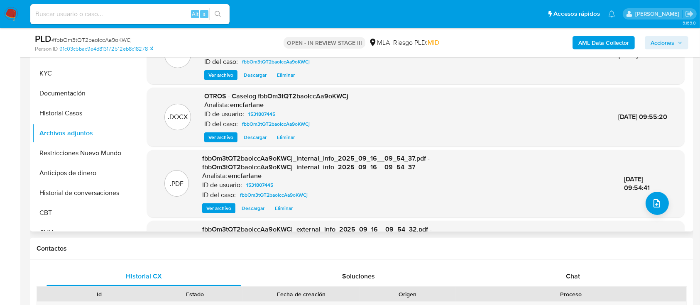
scroll to position [165, 0]
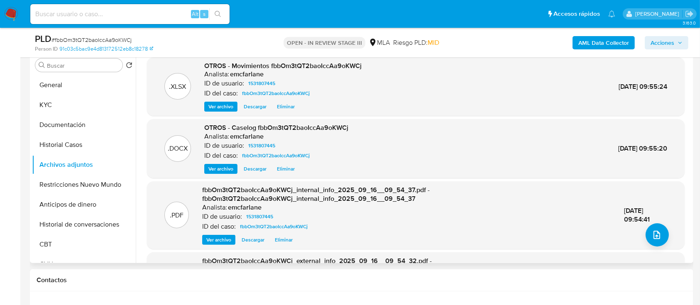
click at [294, 169] on span "Eliminar" at bounding box center [286, 169] width 18 height 8
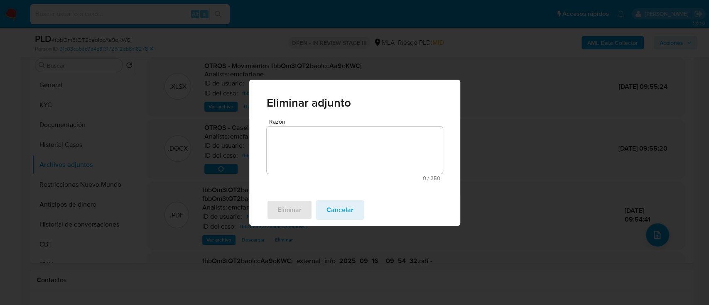
click at [299, 151] on textarea "Razón" at bounding box center [355, 150] width 176 height 47
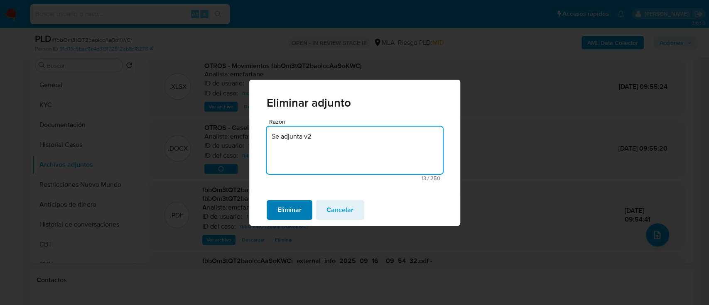
type textarea "Se adjunta v2"
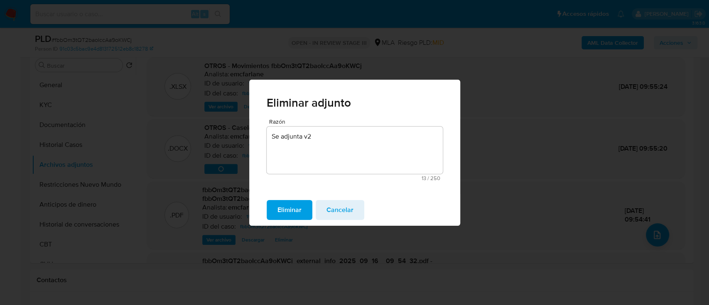
click at [283, 208] on span "Eliminar" at bounding box center [289, 210] width 24 height 18
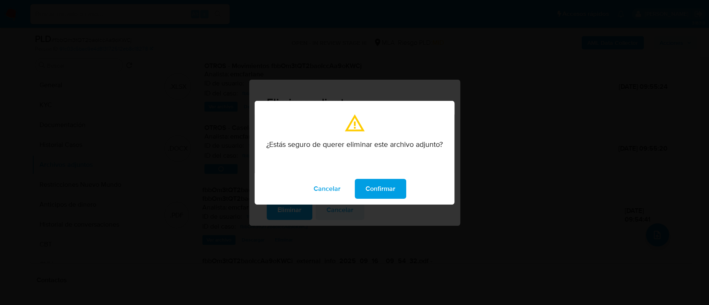
click at [371, 188] on span "Confirmar" at bounding box center [380, 189] width 30 height 18
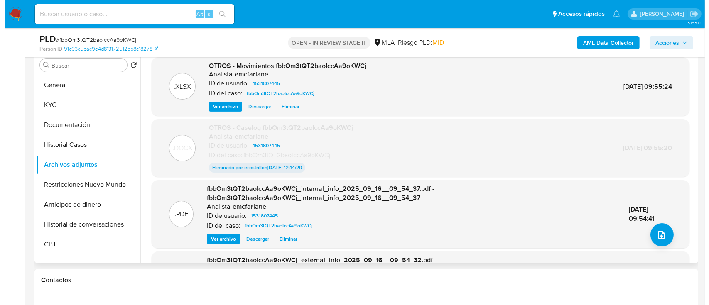
scroll to position [135, 0]
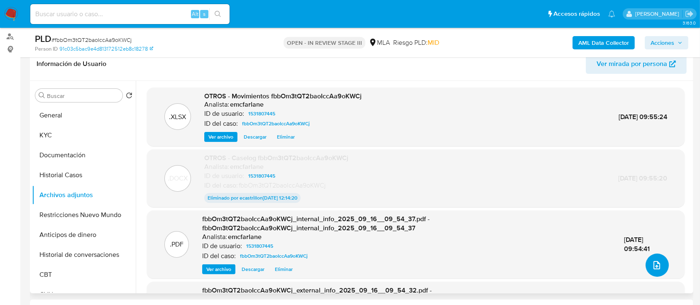
click at [652, 266] on icon "upload-file" at bounding box center [657, 265] width 10 height 10
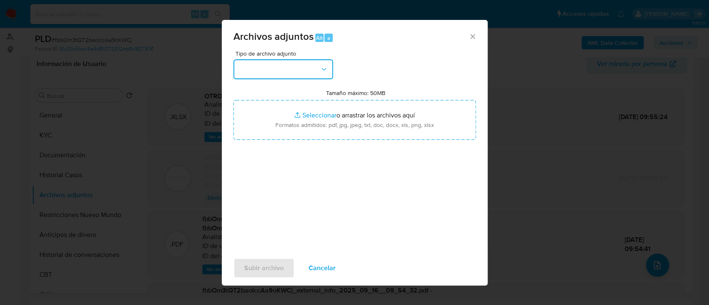
click at [309, 72] on button "button" at bounding box center [283, 69] width 100 height 20
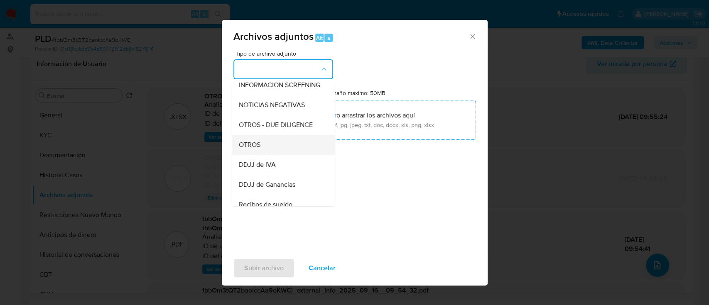
scroll to position [105, 0]
click at [265, 155] on div "OTROS" at bounding box center [280, 147] width 85 height 20
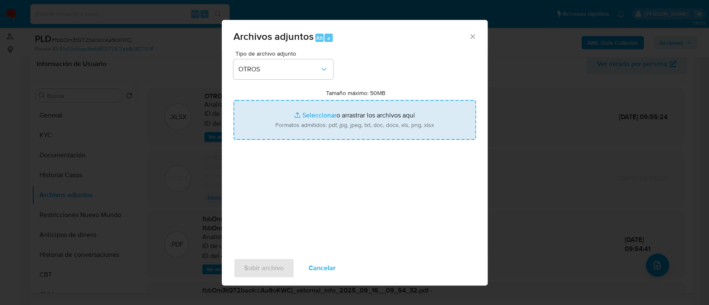
click at [328, 128] on input "Tamaño máximo: 50MB Seleccionar archivos" at bounding box center [354, 120] width 243 height 40
type input "C:\fakepath\Caselog fbbOm3tQT2baoIccAa9oKWCj V2.docx"
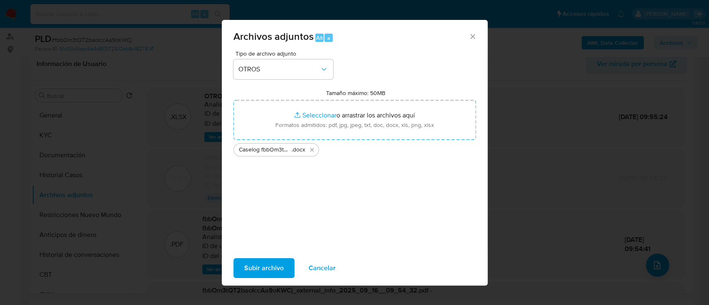
click at [259, 270] on span "Subir archivo" at bounding box center [263, 268] width 39 height 18
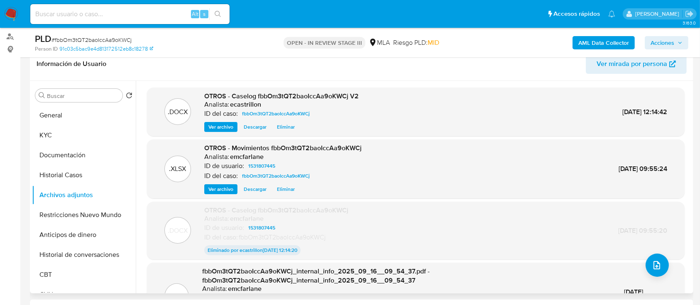
click at [226, 189] on span "Ver archivo" at bounding box center [220, 189] width 25 height 8
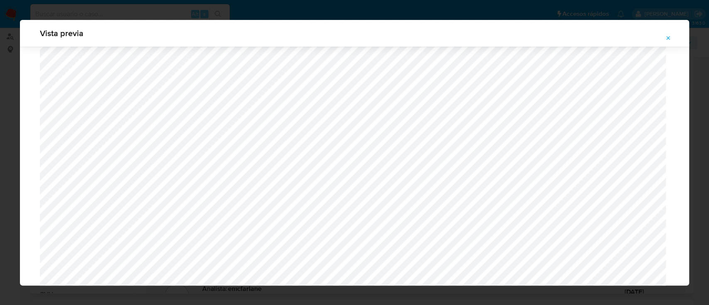
scroll to position [929, 0]
click at [669, 37] on icon "Attachment preview" at bounding box center [668, 38] width 7 height 7
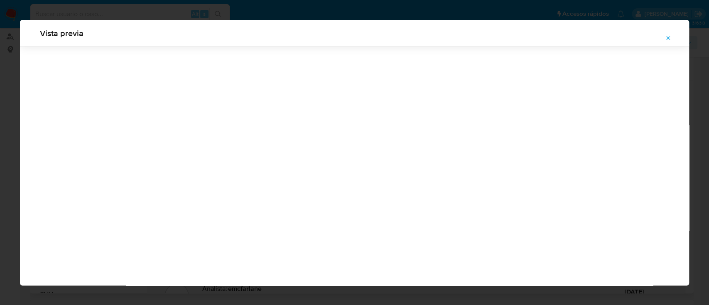
scroll to position [27, 0]
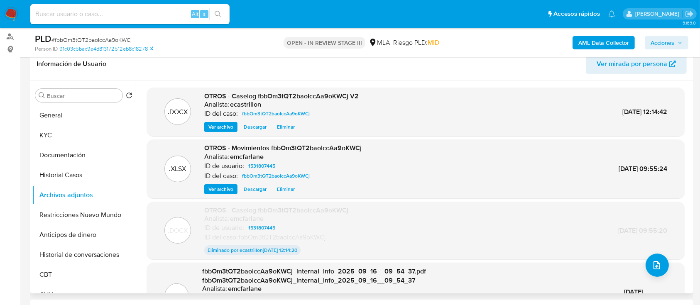
click at [232, 125] on span "Ver archivo" at bounding box center [220, 127] width 25 height 8
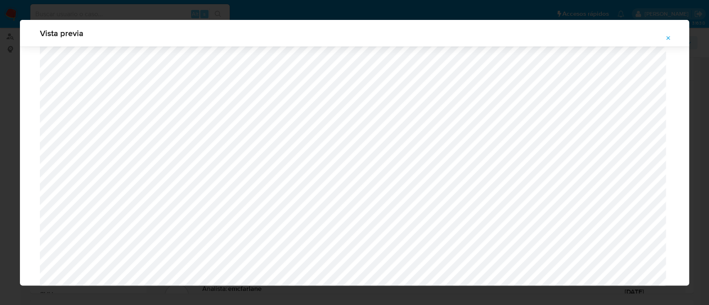
scroll to position [0, 0]
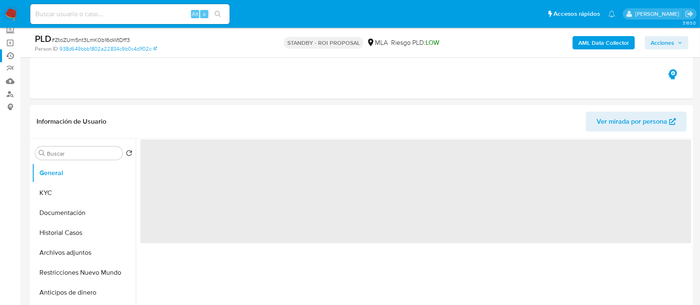
scroll to position [78, 0]
select select "10"
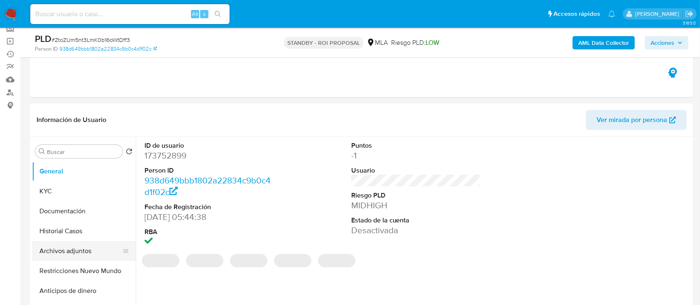
click at [66, 246] on button "Archivos adjuntos" at bounding box center [80, 251] width 97 height 20
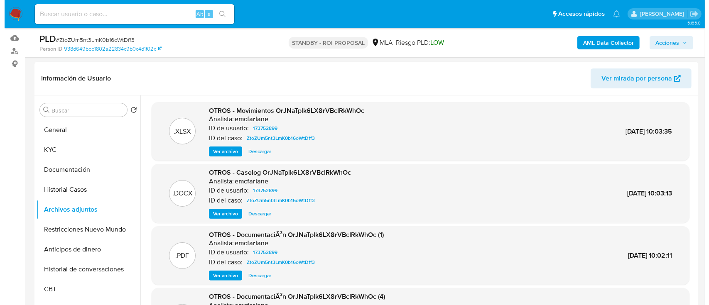
scroll to position [120, 0]
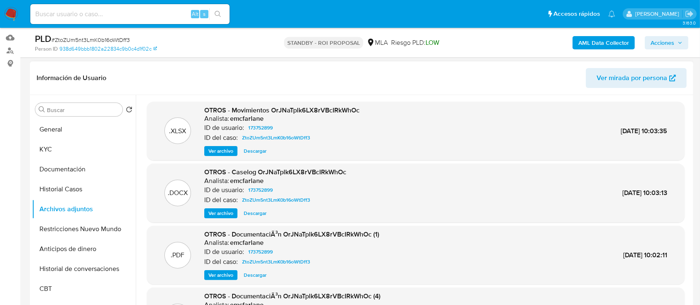
click at [216, 217] on span "Ver archivo" at bounding box center [220, 213] width 25 height 8
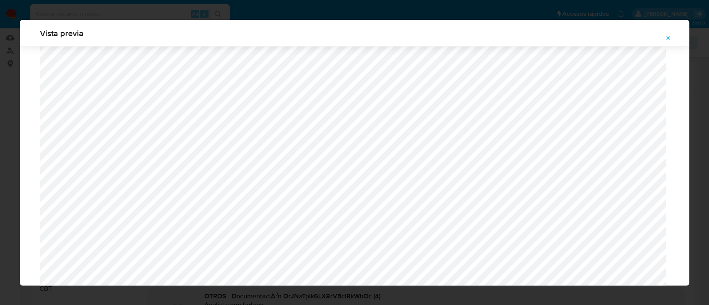
scroll to position [413, 0]
click at [670, 35] on icon "Attachment preview" at bounding box center [668, 38] width 7 height 7
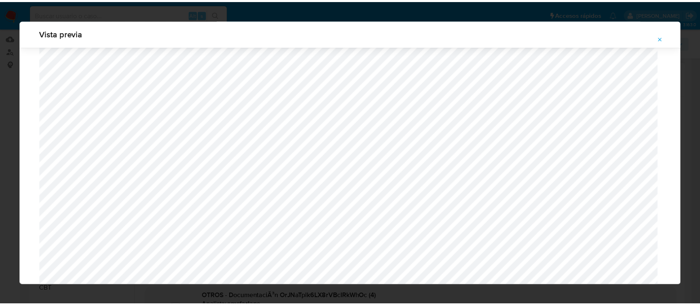
scroll to position [27, 0]
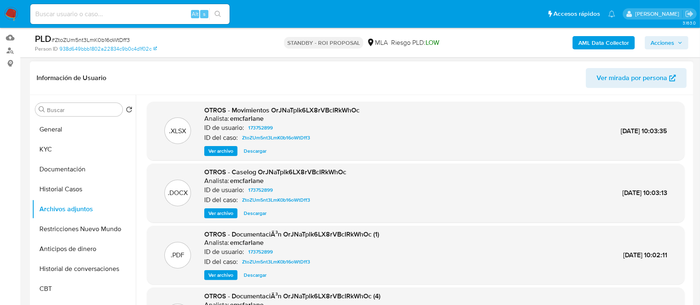
click at [257, 215] on span "Descargar" at bounding box center [255, 213] width 23 height 8
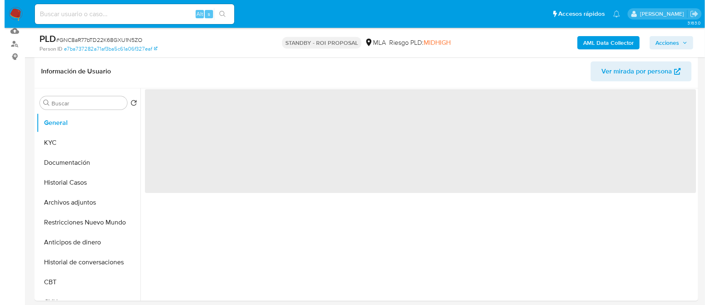
scroll to position [132, 0]
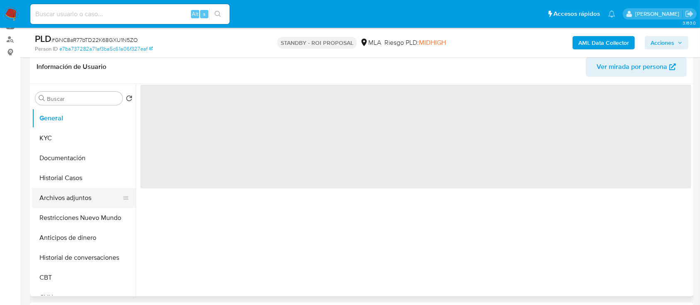
click at [79, 204] on button "Archivos adjuntos" at bounding box center [80, 198] width 97 height 20
select select "10"
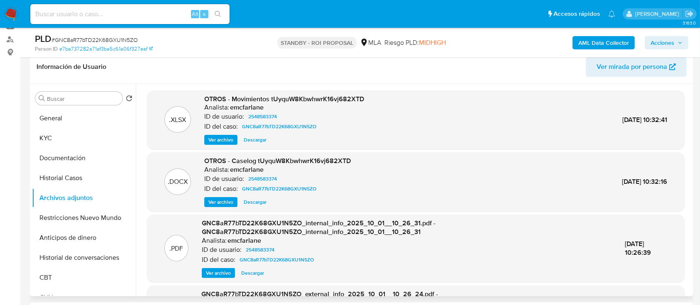
click at [221, 202] on span "Ver archivo" at bounding box center [220, 202] width 25 height 8
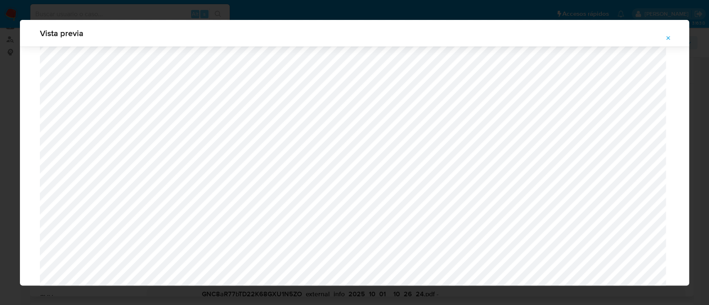
scroll to position [525, 0]
click at [669, 38] on icon "Attachment preview" at bounding box center [668, 38] width 7 height 7
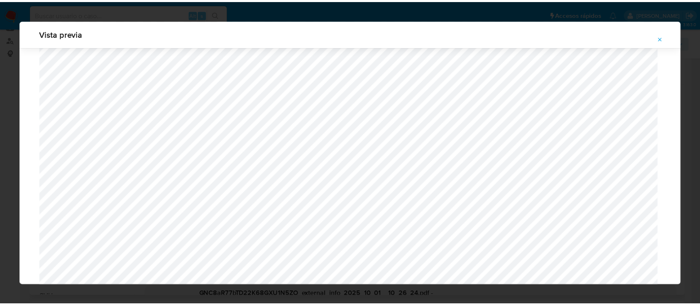
scroll to position [27, 0]
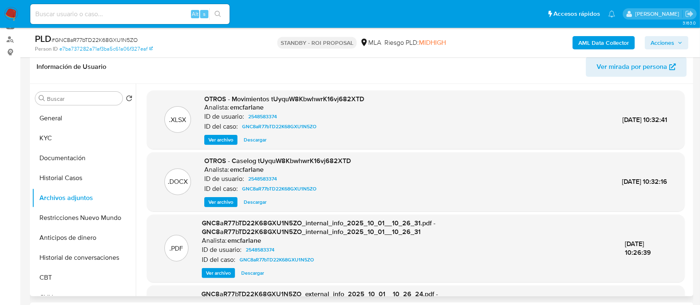
click at [248, 202] on span "Descargar" at bounding box center [255, 202] width 23 height 8
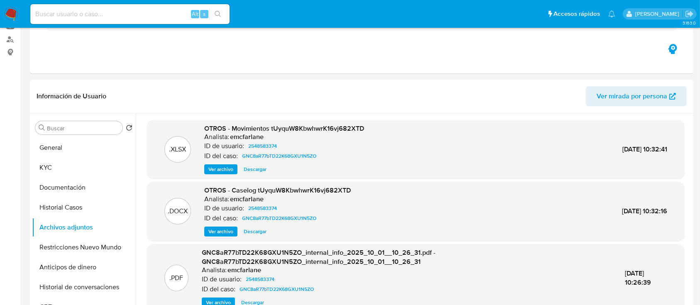
scroll to position [0, 0]
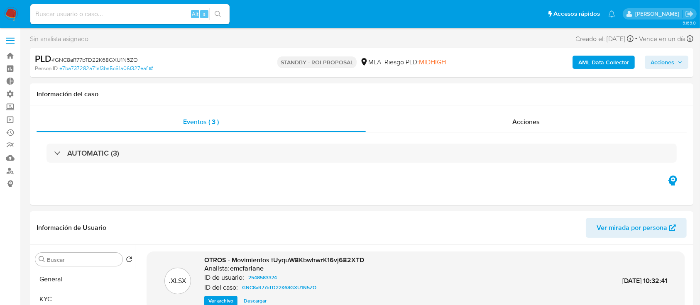
click at [7, 43] on span at bounding box center [10, 43] width 8 height 1
click at [0, 0] on input "checkbox" at bounding box center [0, 0] width 0 height 0
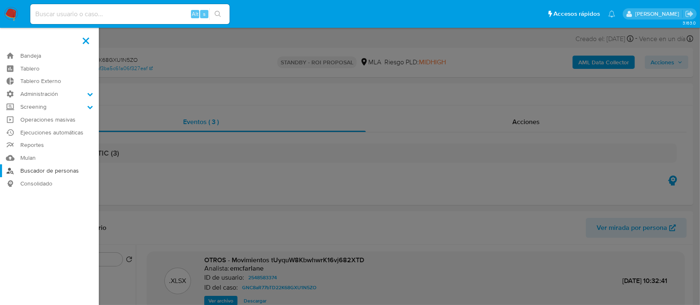
click at [54, 167] on link "Buscador de personas" at bounding box center [49, 170] width 99 height 13
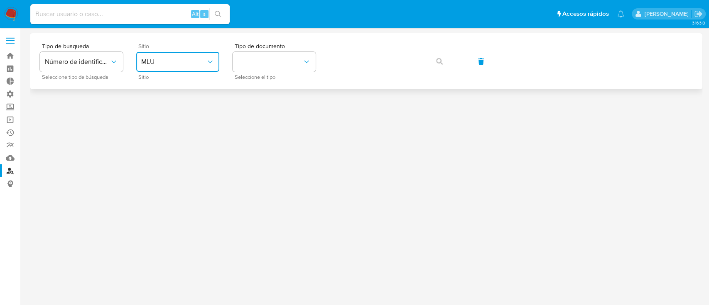
click at [188, 71] on button "MLU" at bounding box center [177, 62] width 83 height 20
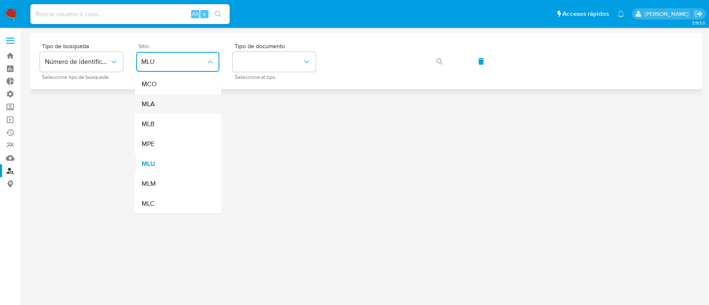
click at [196, 107] on div "MLA" at bounding box center [175, 104] width 68 height 20
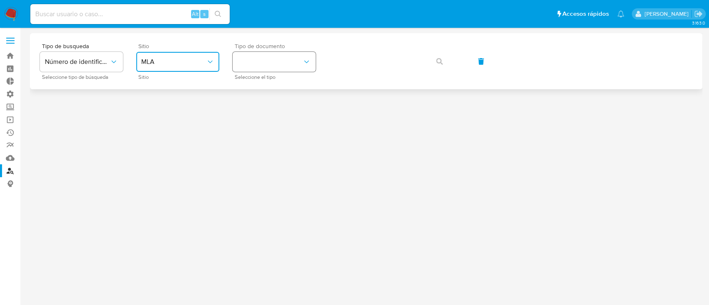
click at [260, 69] on button "identificationType" at bounding box center [274, 62] width 83 height 20
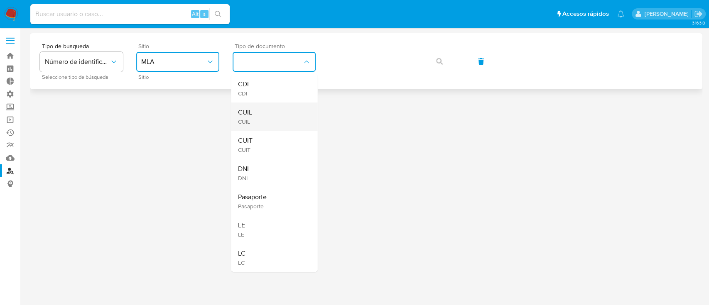
click at [265, 128] on div "CUIL CUIL" at bounding box center [272, 117] width 68 height 28
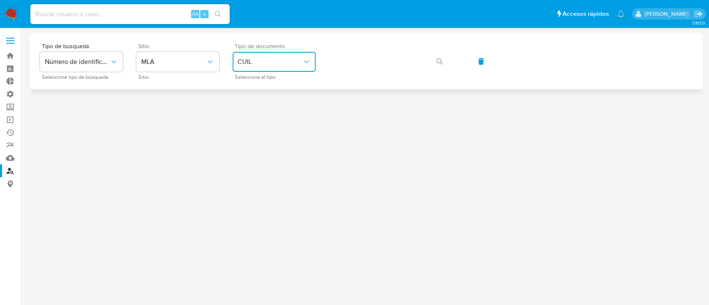
click at [277, 66] on button "CUIL" at bounding box center [274, 62] width 83 height 20
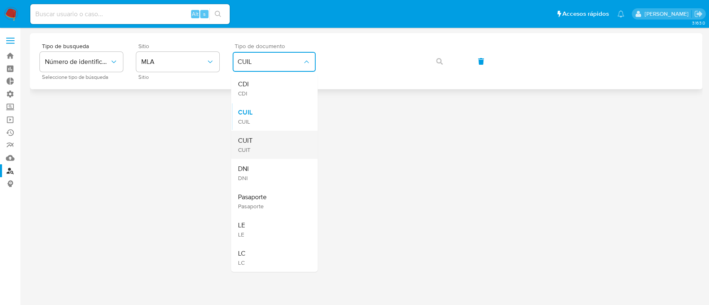
click at [285, 143] on div "CUIT CUIT" at bounding box center [272, 145] width 68 height 28
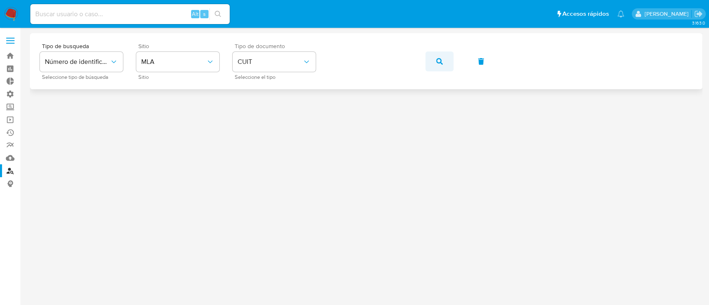
click at [452, 65] on button "button" at bounding box center [439, 61] width 28 height 20
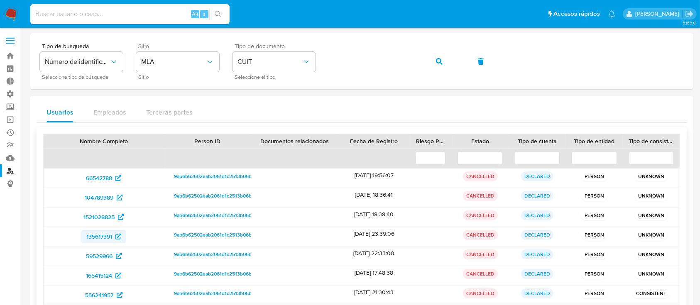
scroll to position [134, 0]
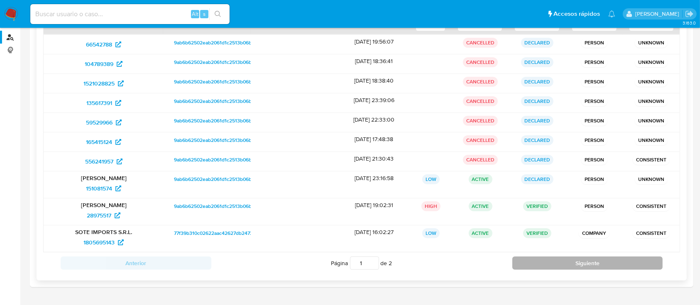
click at [547, 261] on button "Siguiente" at bounding box center [587, 263] width 151 height 13
type input "2"
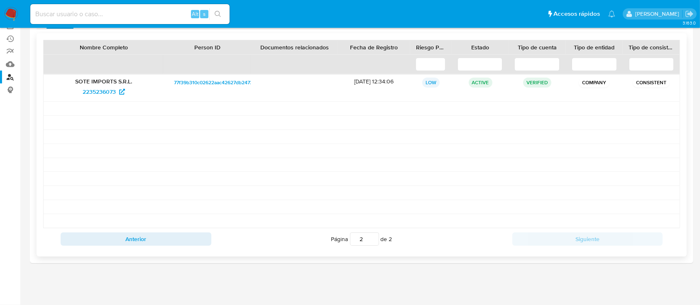
scroll to position [93, 0]
click at [143, 229] on div "Anterior Página 2 de 2 Siguiente" at bounding box center [361, 240] width 637 height 22
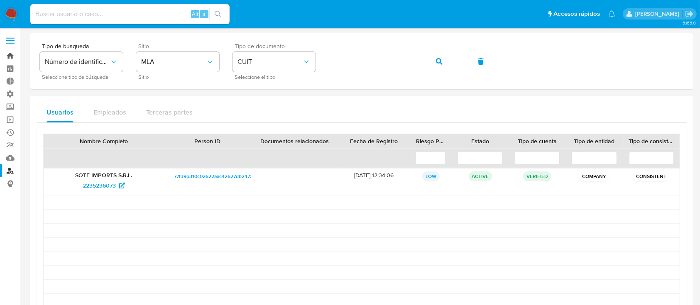
click at [3, 60] on link "Bandeja" at bounding box center [49, 55] width 99 height 13
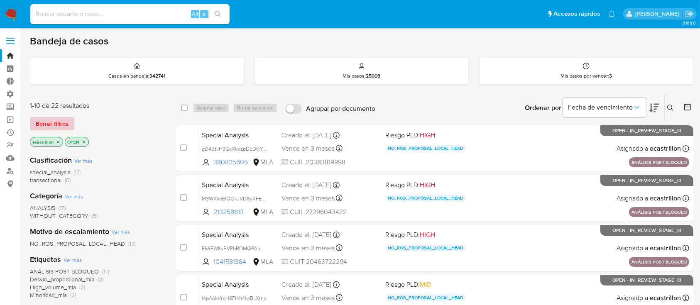
click at [62, 127] on span "Borrar filtros" at bounding box center [52, 124] width 33 height 12
click at [54, 123] on span "Borrar filtros" at bounding box center [52, 124] width 33 height 12
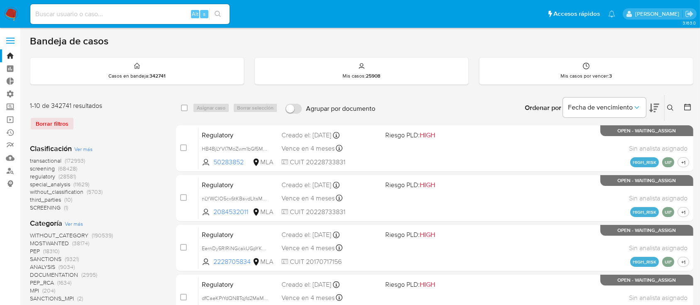
click at [671, 109] on icon at bounding box center [670, 108] width 7 height 7
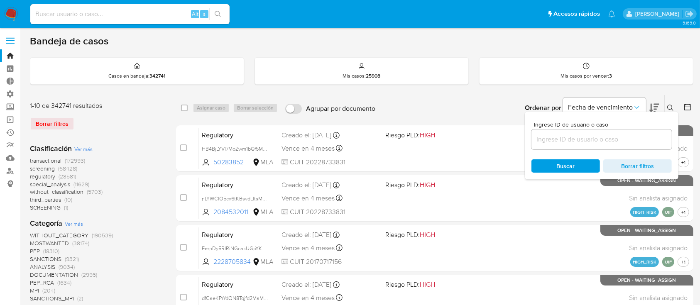
click at [583, 139] on input at bounding box center [602, 139] width 140 height 11
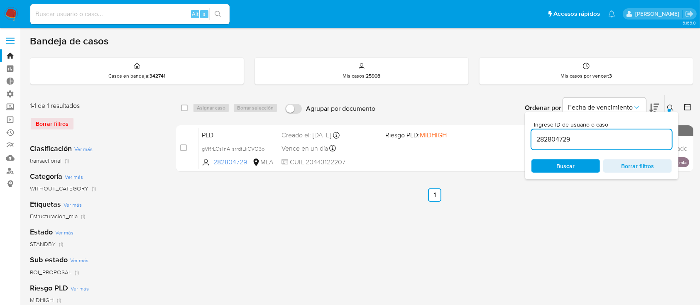
click at [346, 250] on div "select-all-cases-checkbox Asignar caso Borrar selección Agrupar por documento O…" at bounding box center [434, 277] width 517 height 365
click at [671, 108] on icon at bounding box center [670, 108] width 7 height 7
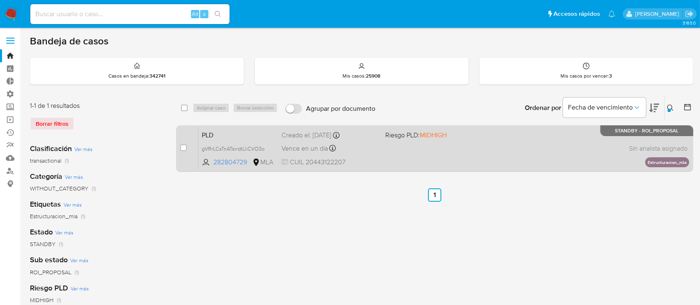
click at [519, 145] on div "PLD gVRrLCsTnATsrrdtLliCVO3o 282804729 MLA Riesgo PLD: MIDHIGH Creado el: 12/08…" at bounding box center [444, 148] width 491 height 42
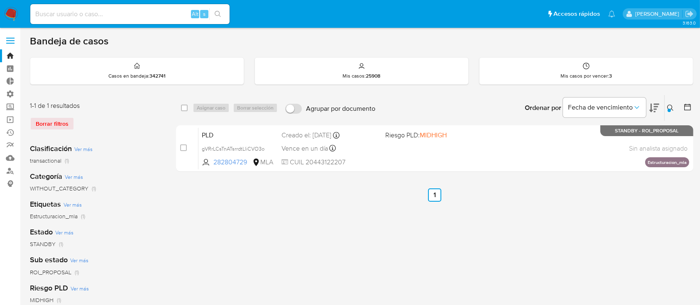
click at [673, 108] on icon at bounding box center [670, 108] width 7 height 7
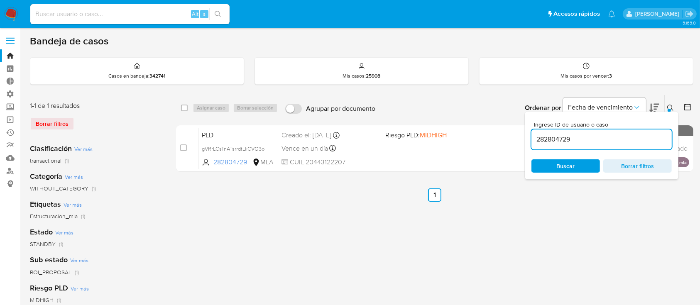
click at [631, 135] on input "282804729" at bounding box center [602, 139] width 140 height 11
type input "2543665272"
click at [667, 107] on button at bounding box center [672, 108] width 14 height 10
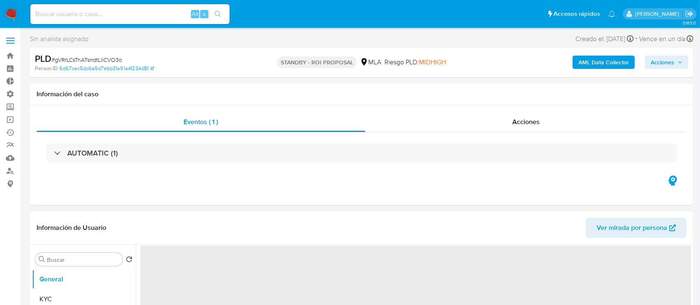
select select "10"
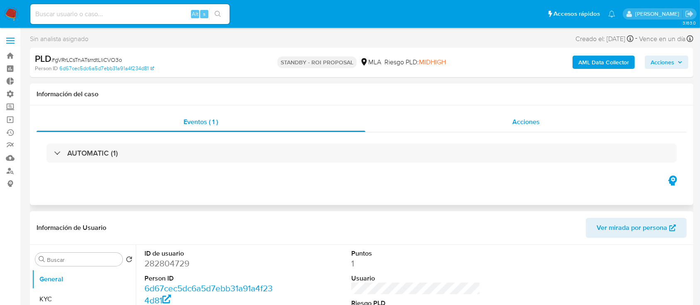
click at [501, 127] on div "Acciones" at bounding box center [526, 122] width 322 height 20
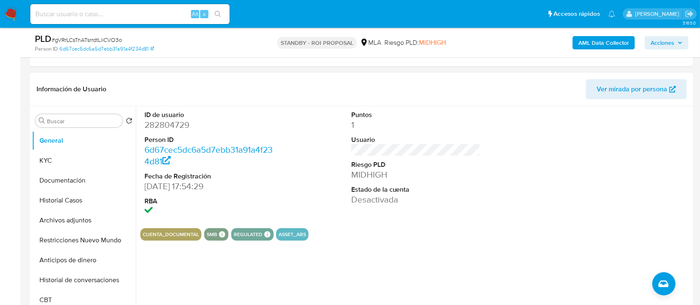
scroll to position [169, 0]
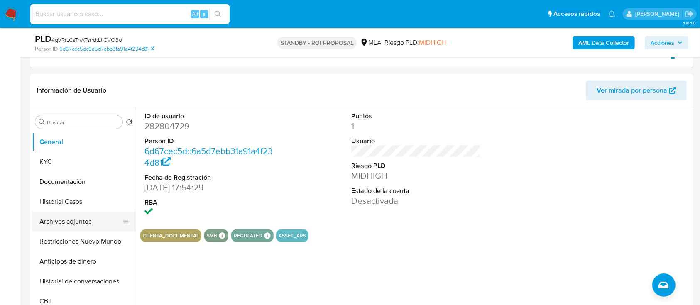
click at [58, 225] on button "Archivos adjuntos" at bounding box center [80, 222] width 97 height 20
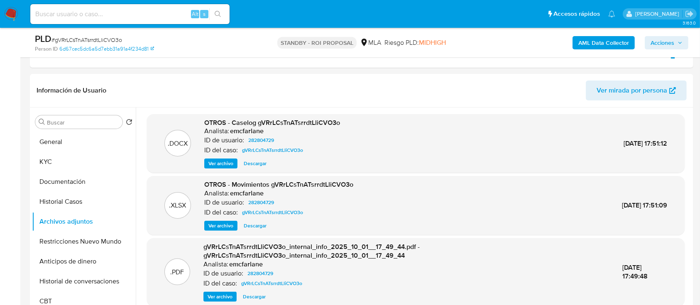
click at [253, 164] on span "Descargar" at bounding box center [255, 163] width 23 height 8
